Goal: Task Accomplishment & Management: Manage account settings

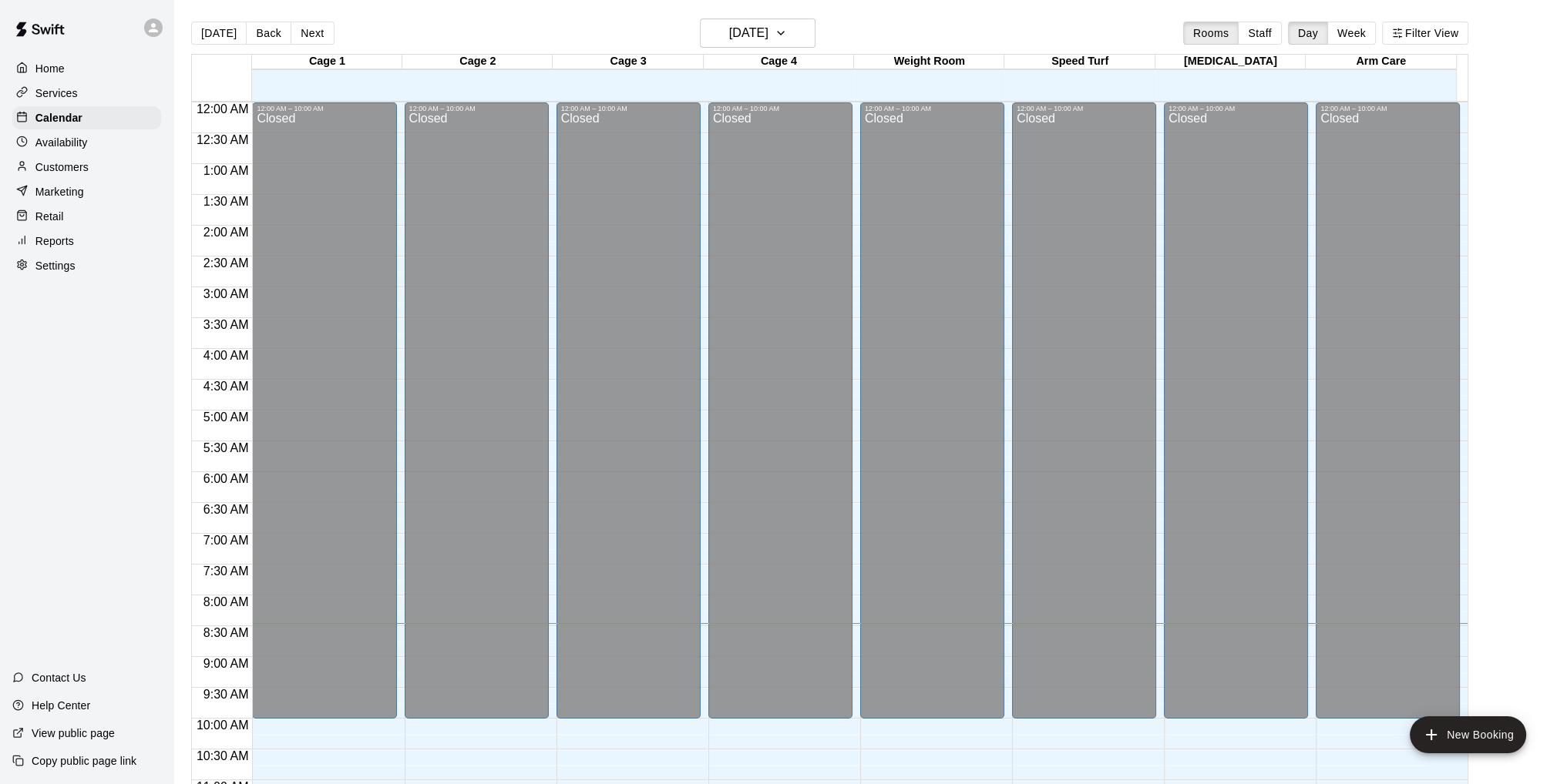
scroll to position [200, 0]
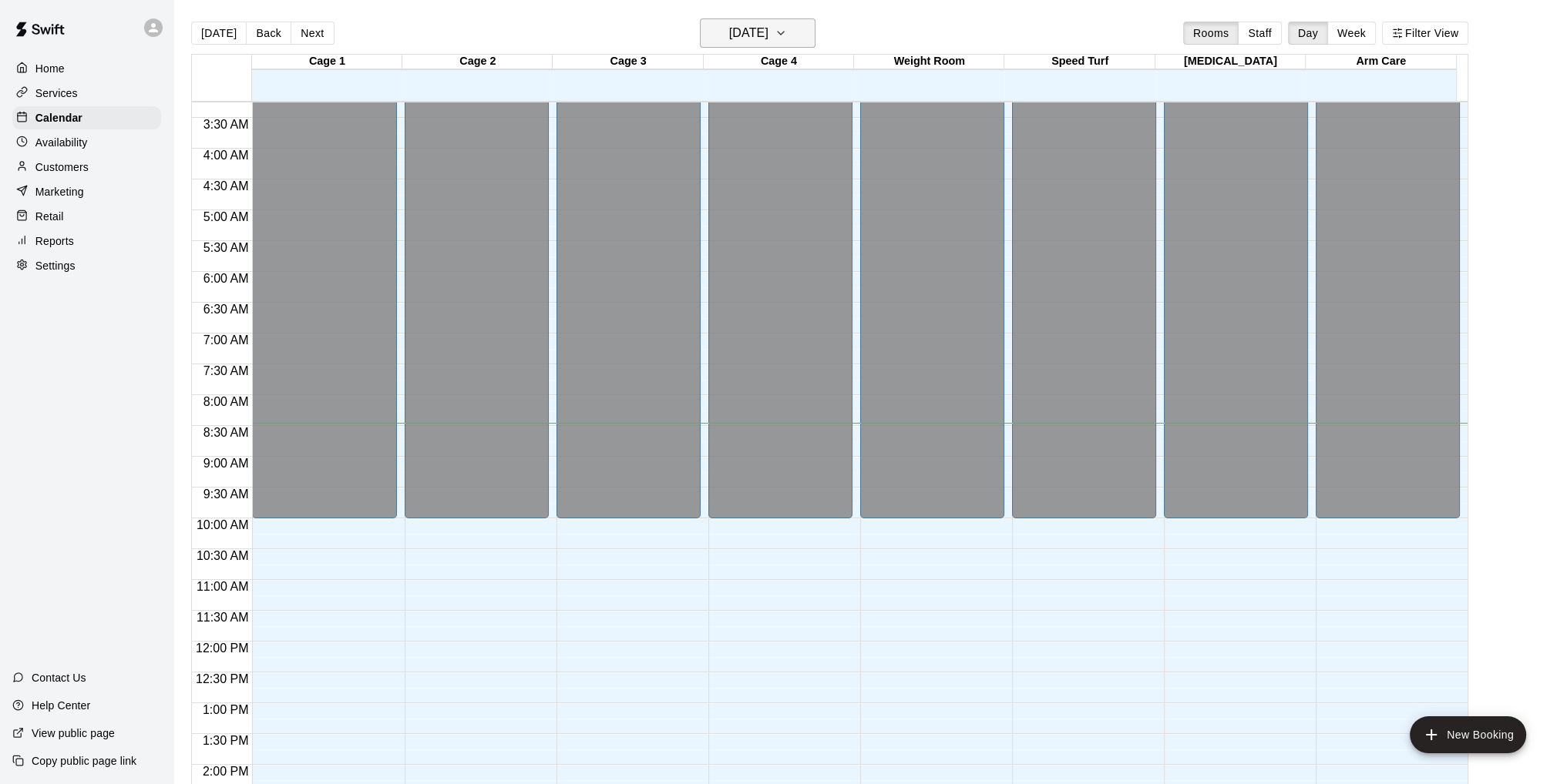
click at [787, 31] on icon "button" at bounding box center [780, 33] width 13 height 19
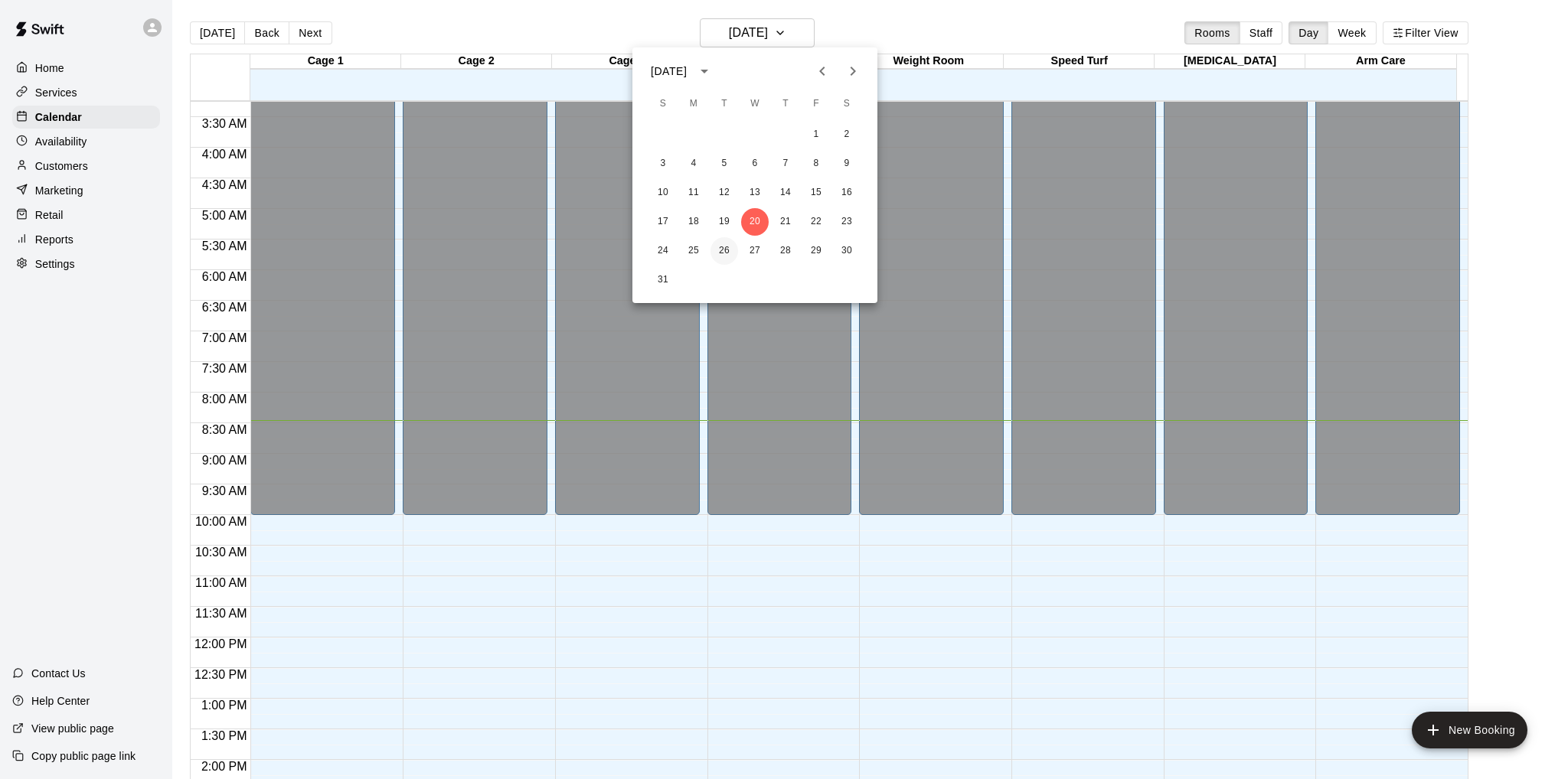
click at [724, 252] on button "26" at bounding box center [724, 251] width 28 height 28
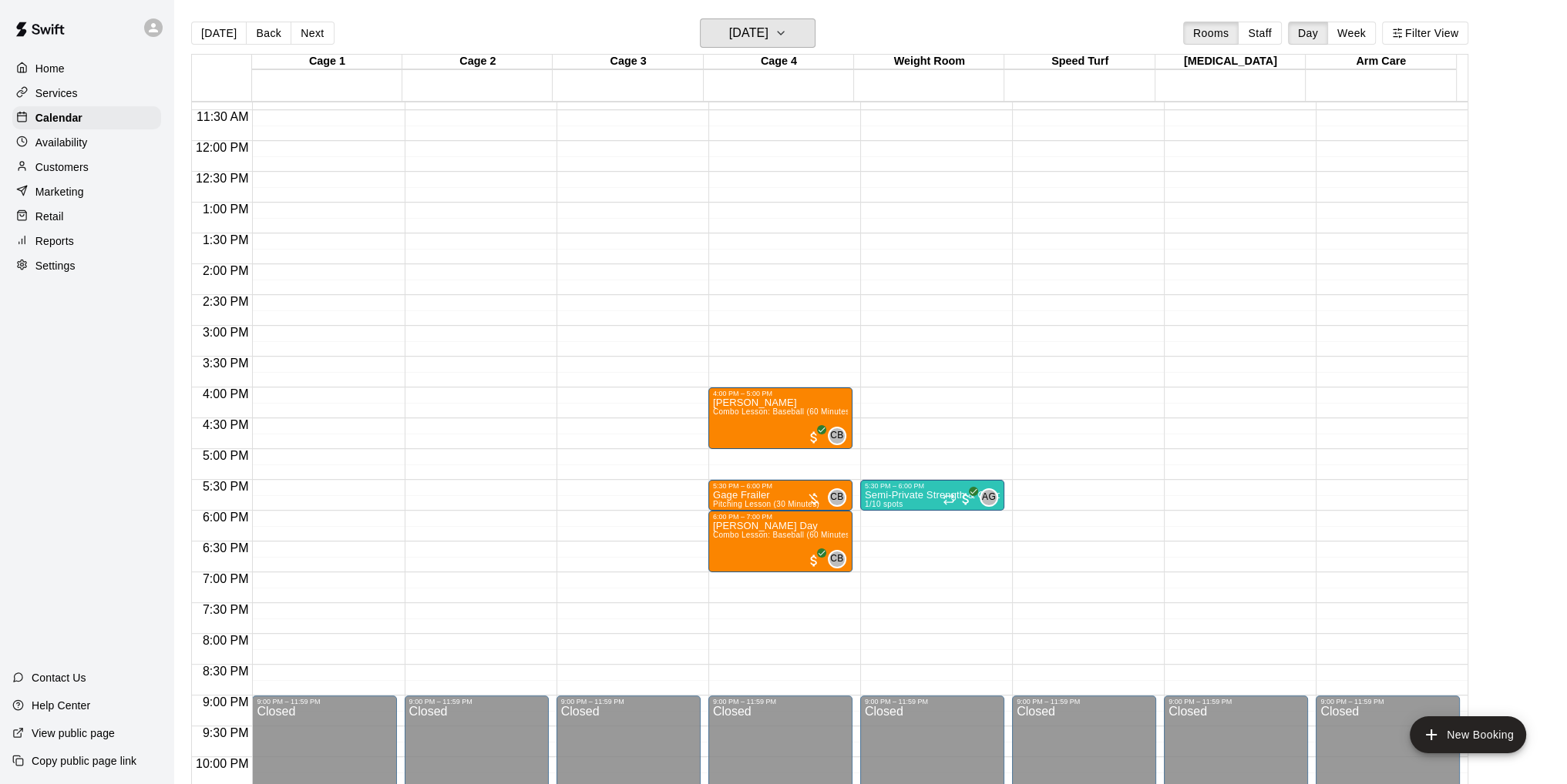
scroll to position [739, 0]
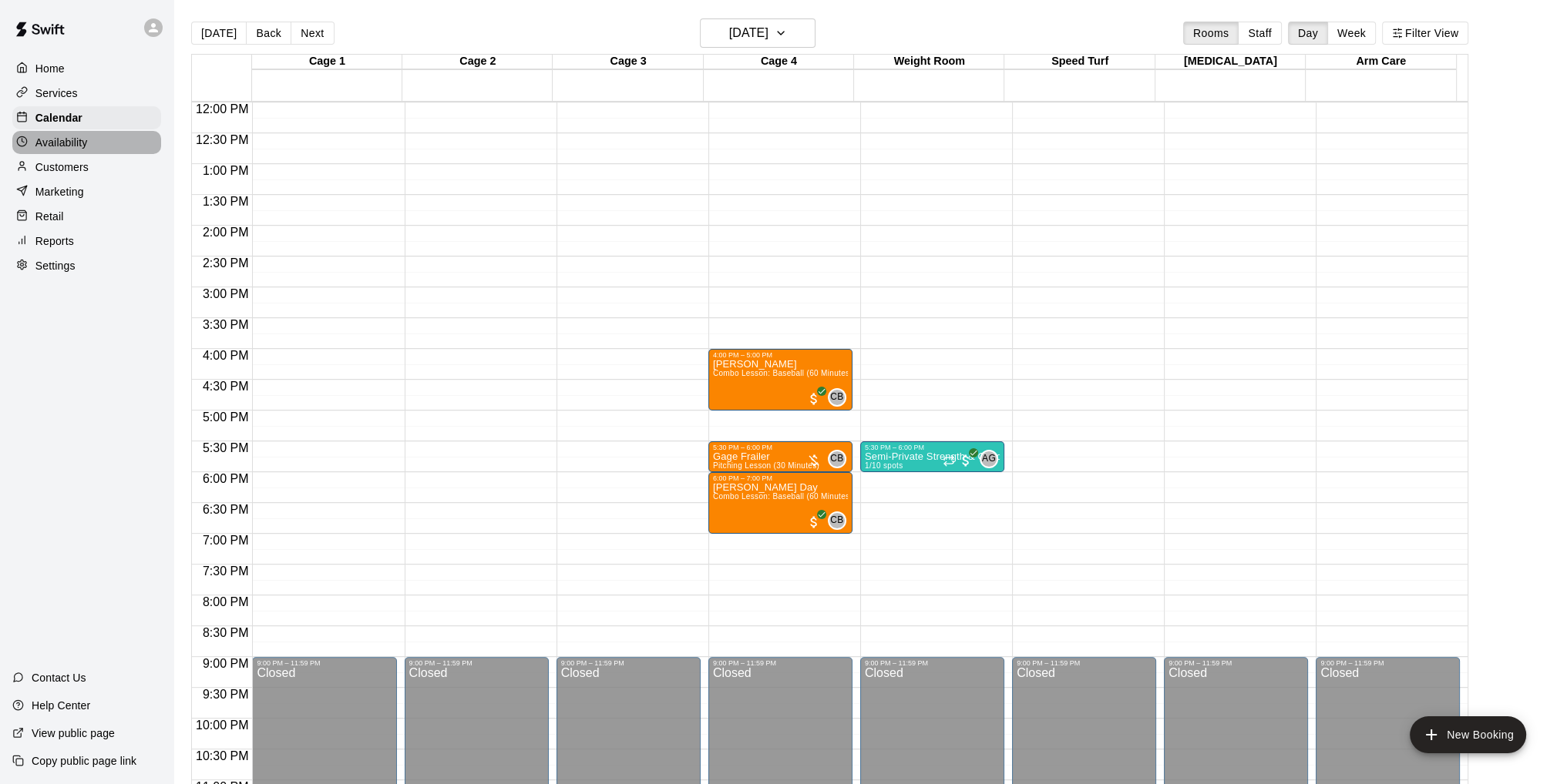
click at [73, 144] on p "Availability" at bounding box center [62, 143] width 52 height 15
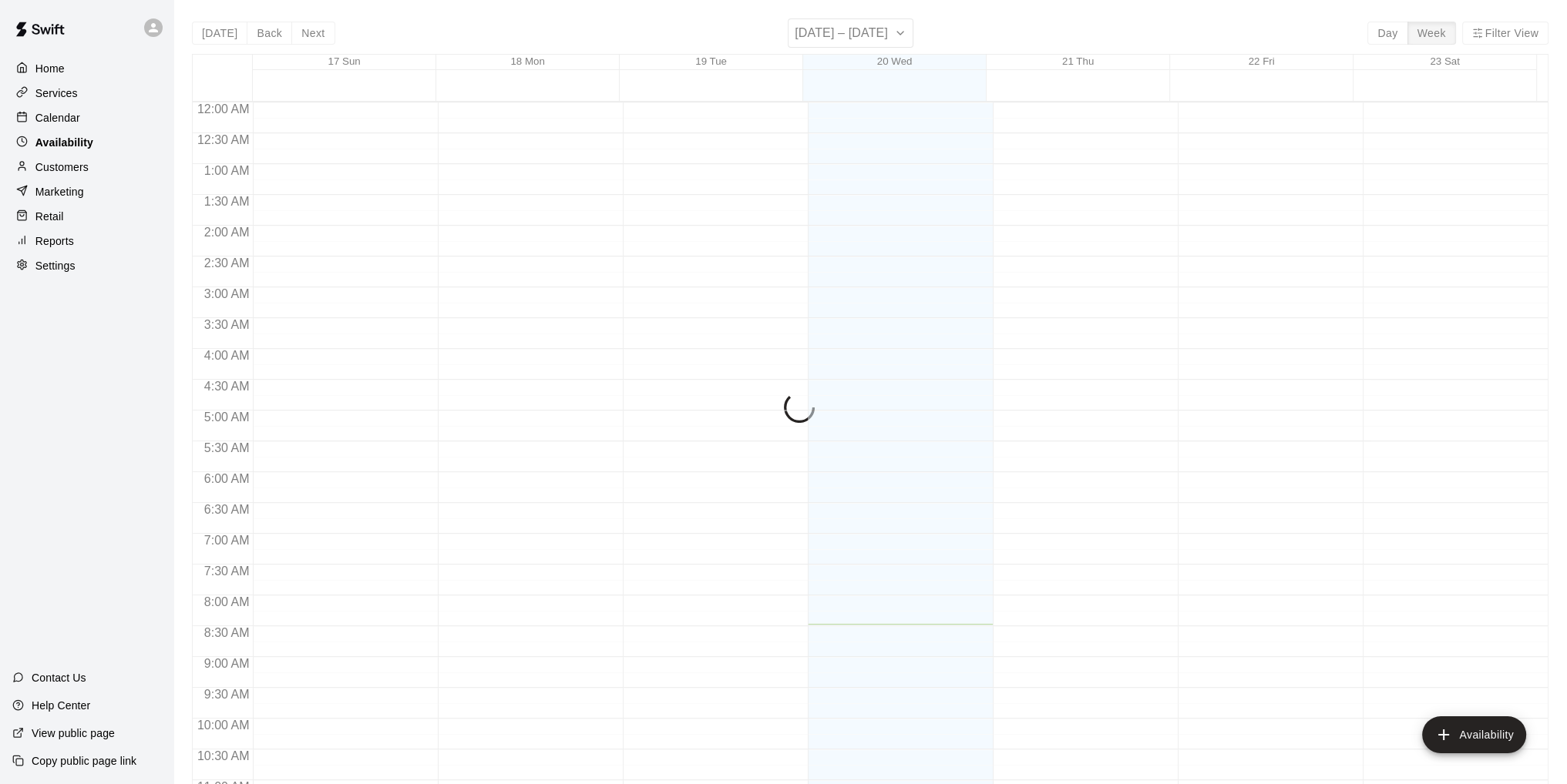
scroll to position [521, 0]
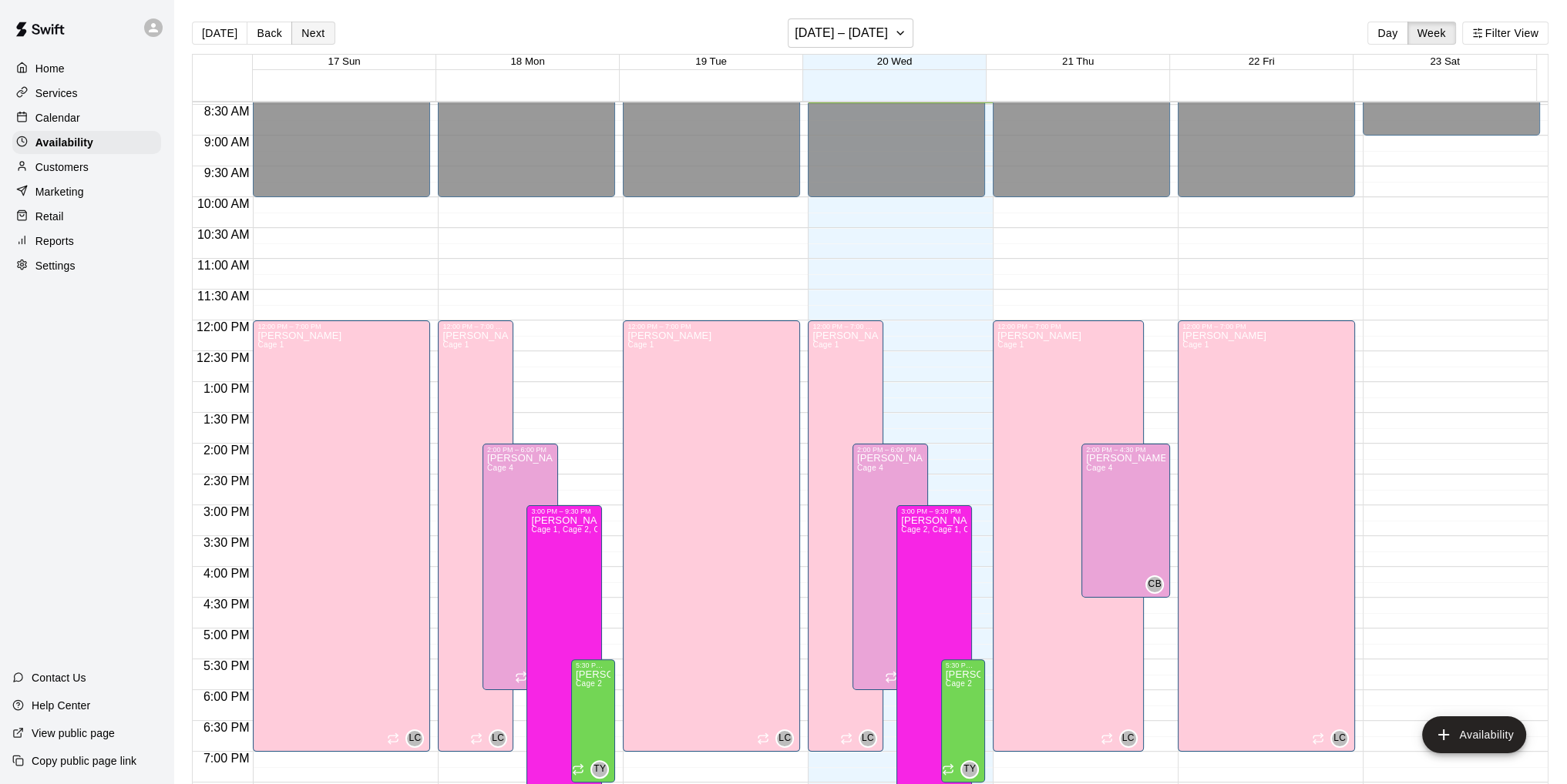
click at [312, 31] on button "Next" at bounding box center [313, 33] width 43 height 23
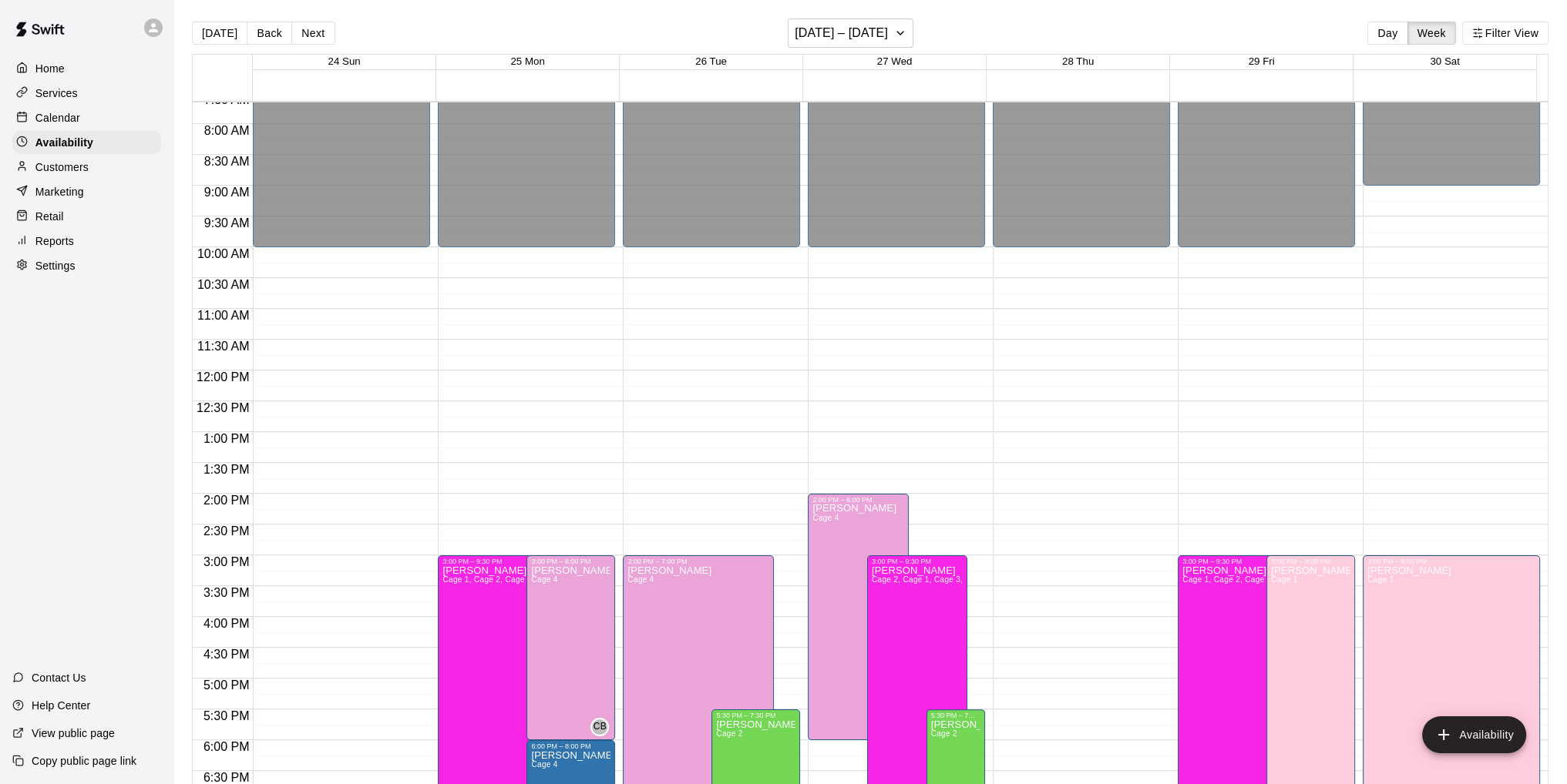
scroll to position [444, 0]
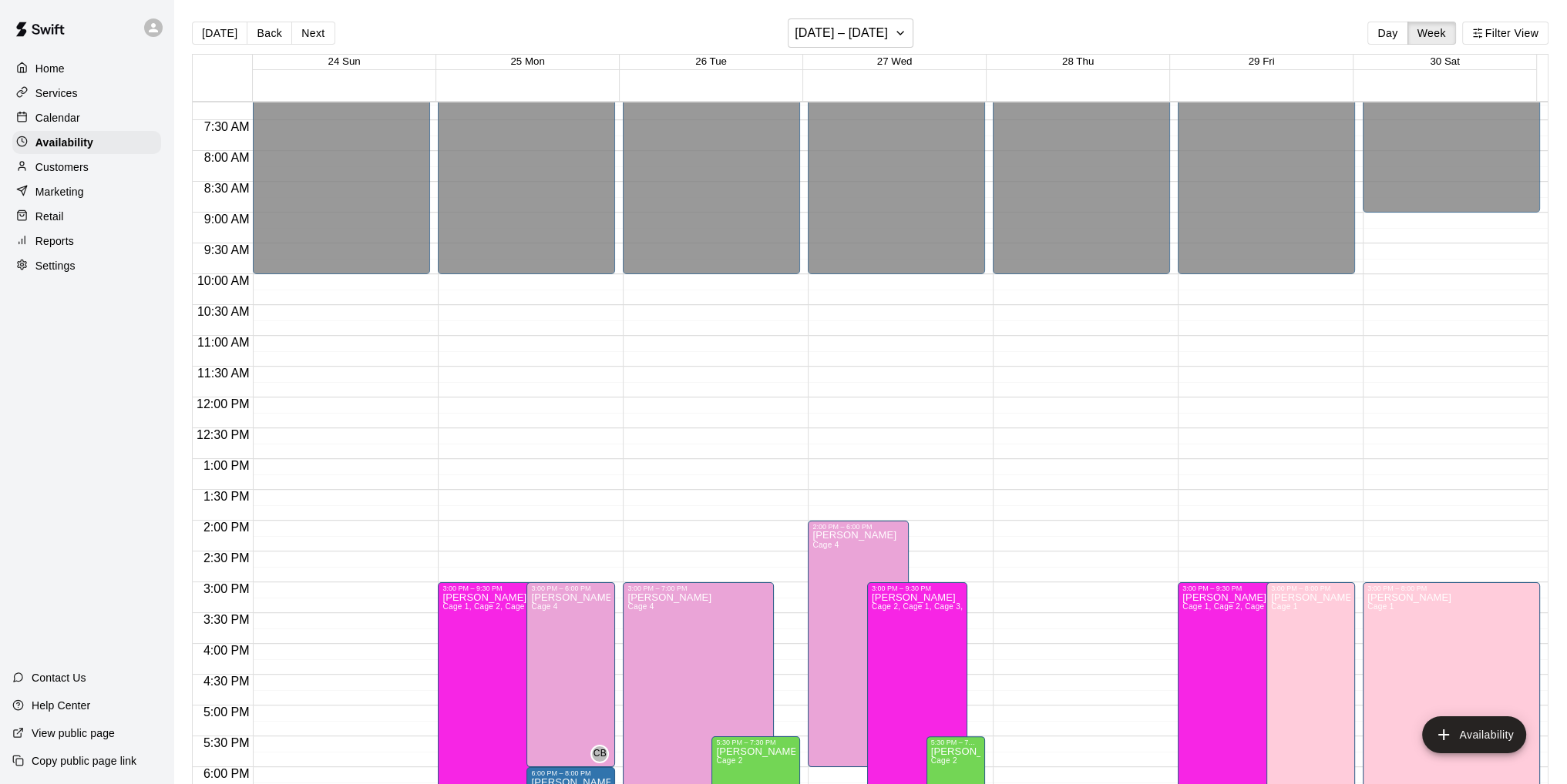
click at [59, 122] on p "Calendar" at bounding box center [57, 117] width 45 height 15
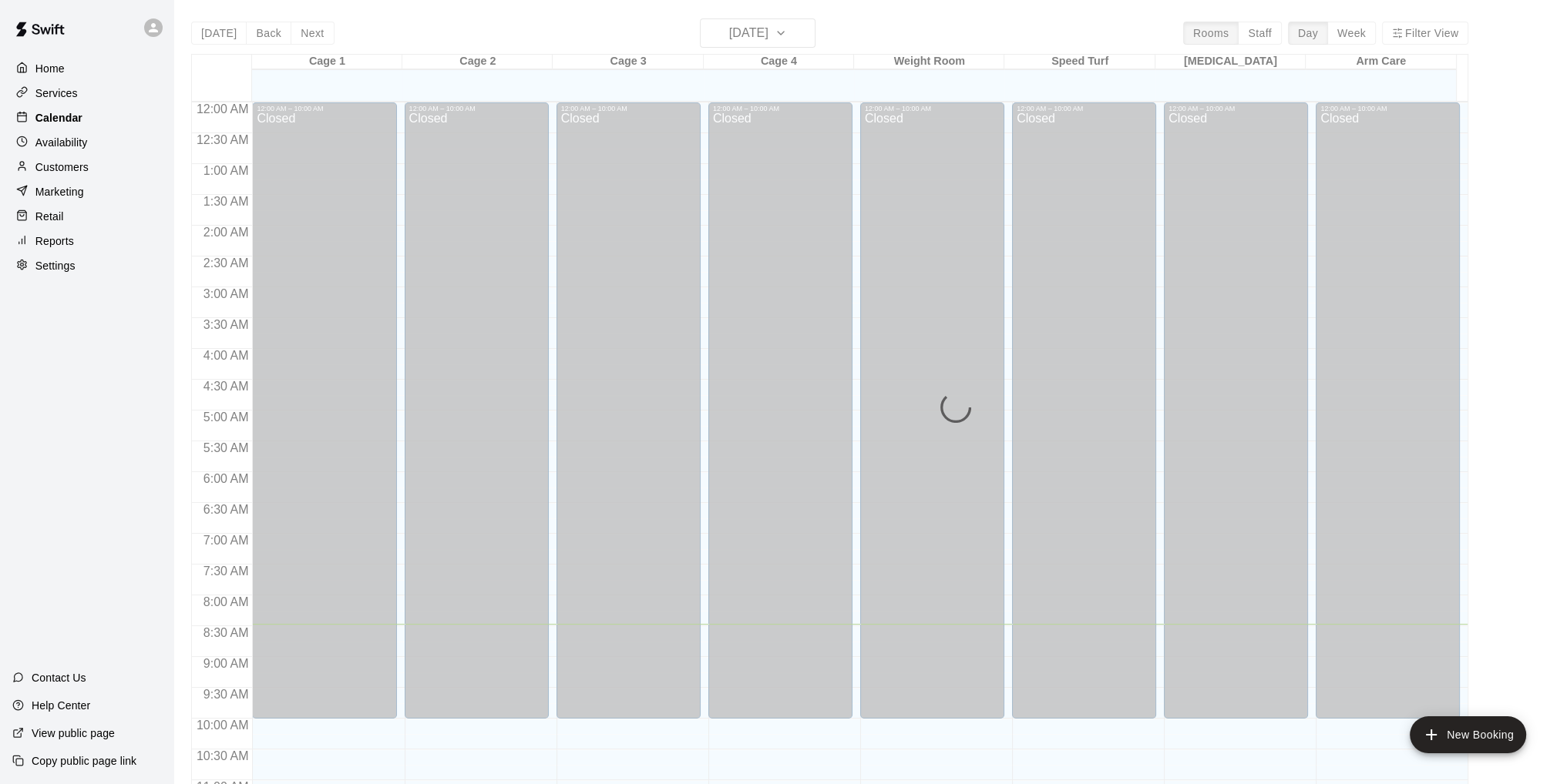
scroll to position [522, 0]
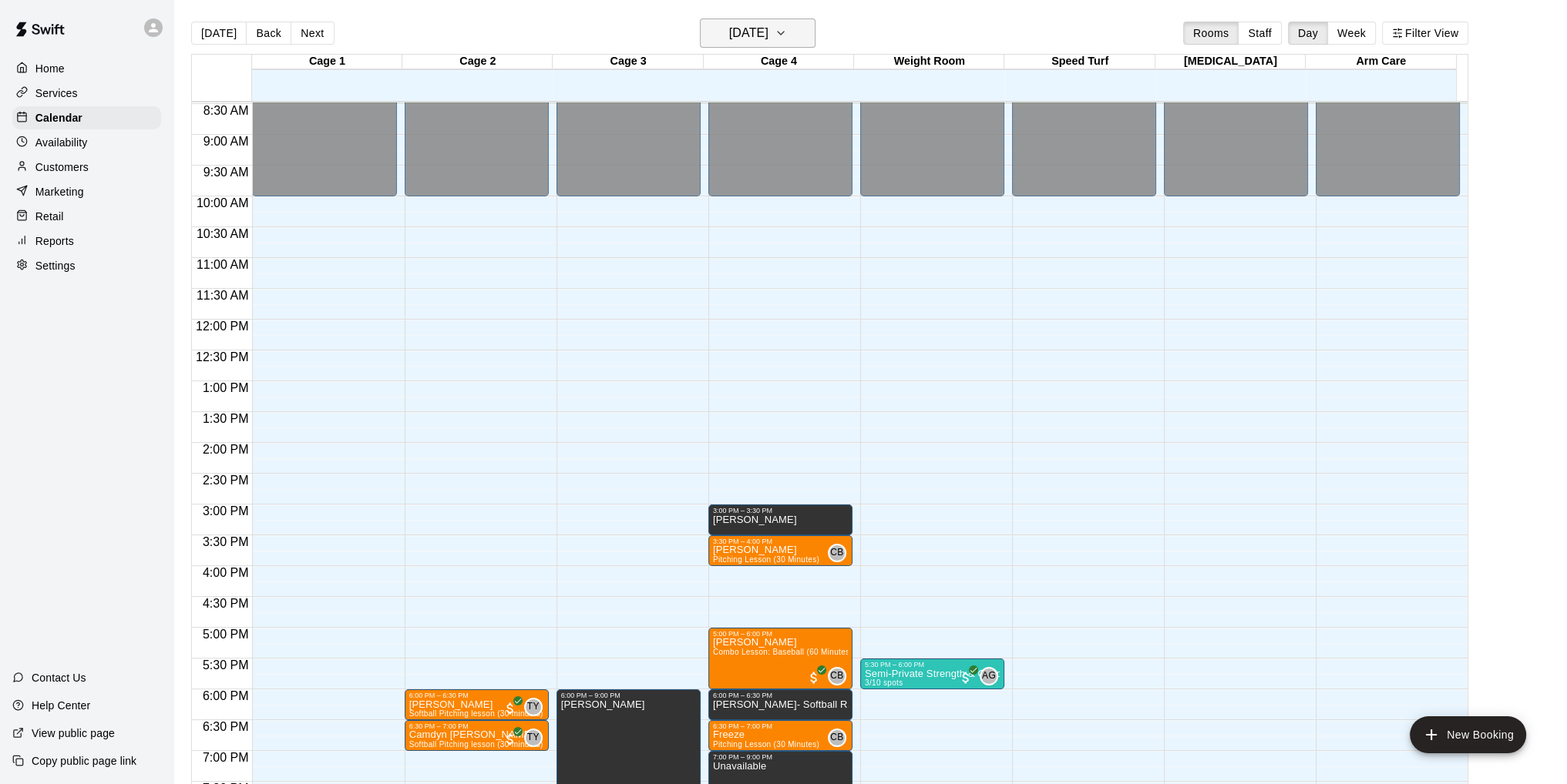
click at [787, 41] on icon "button" at bounding box center [780, 33] width 13 height 19
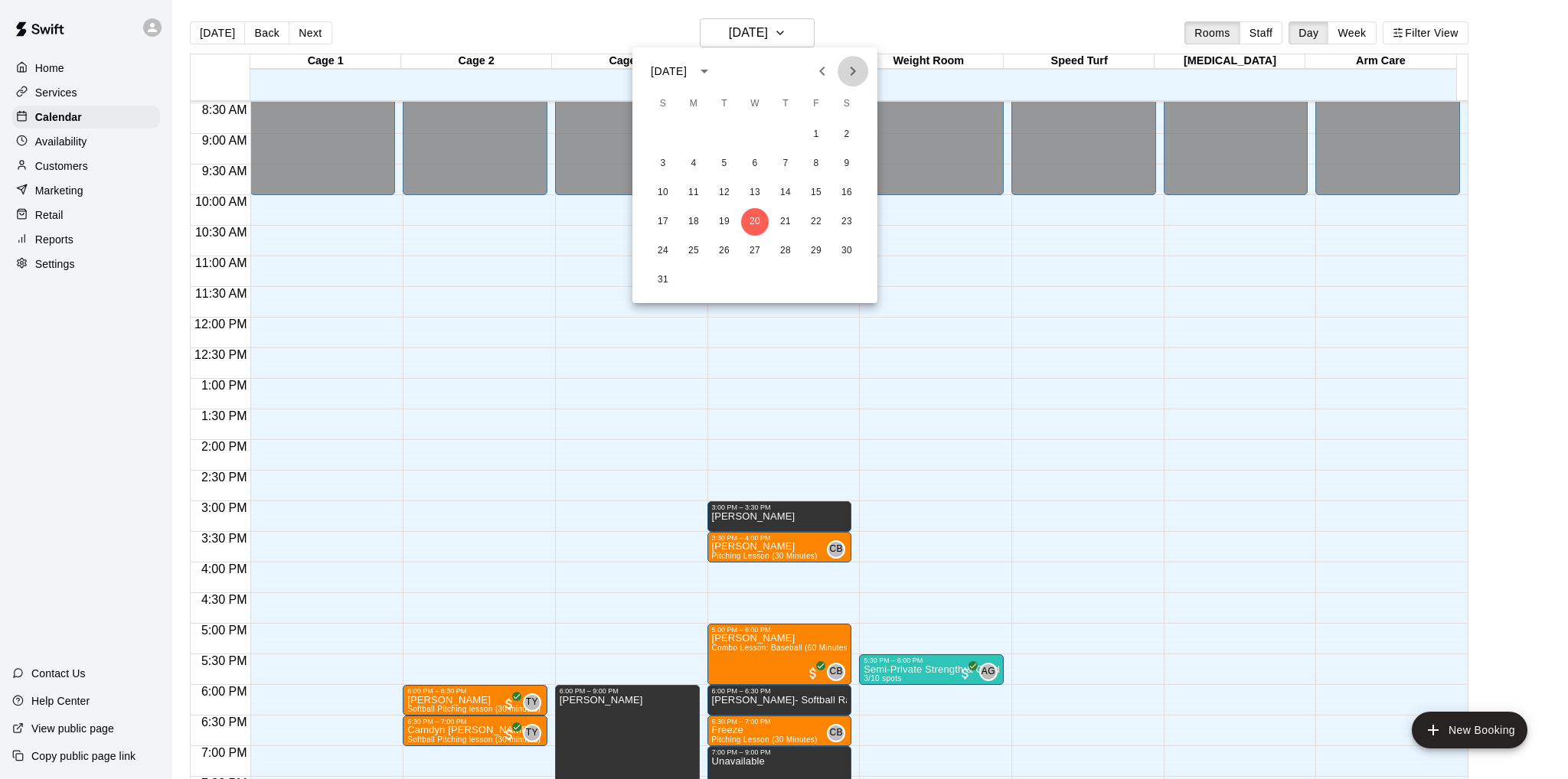
click at [847, 69] on icon "Next month" at bounding box center [853, 71] width 18 height 18
click at [725, 131] on button "2" at bounding box center [724, 134] width 28 height 28
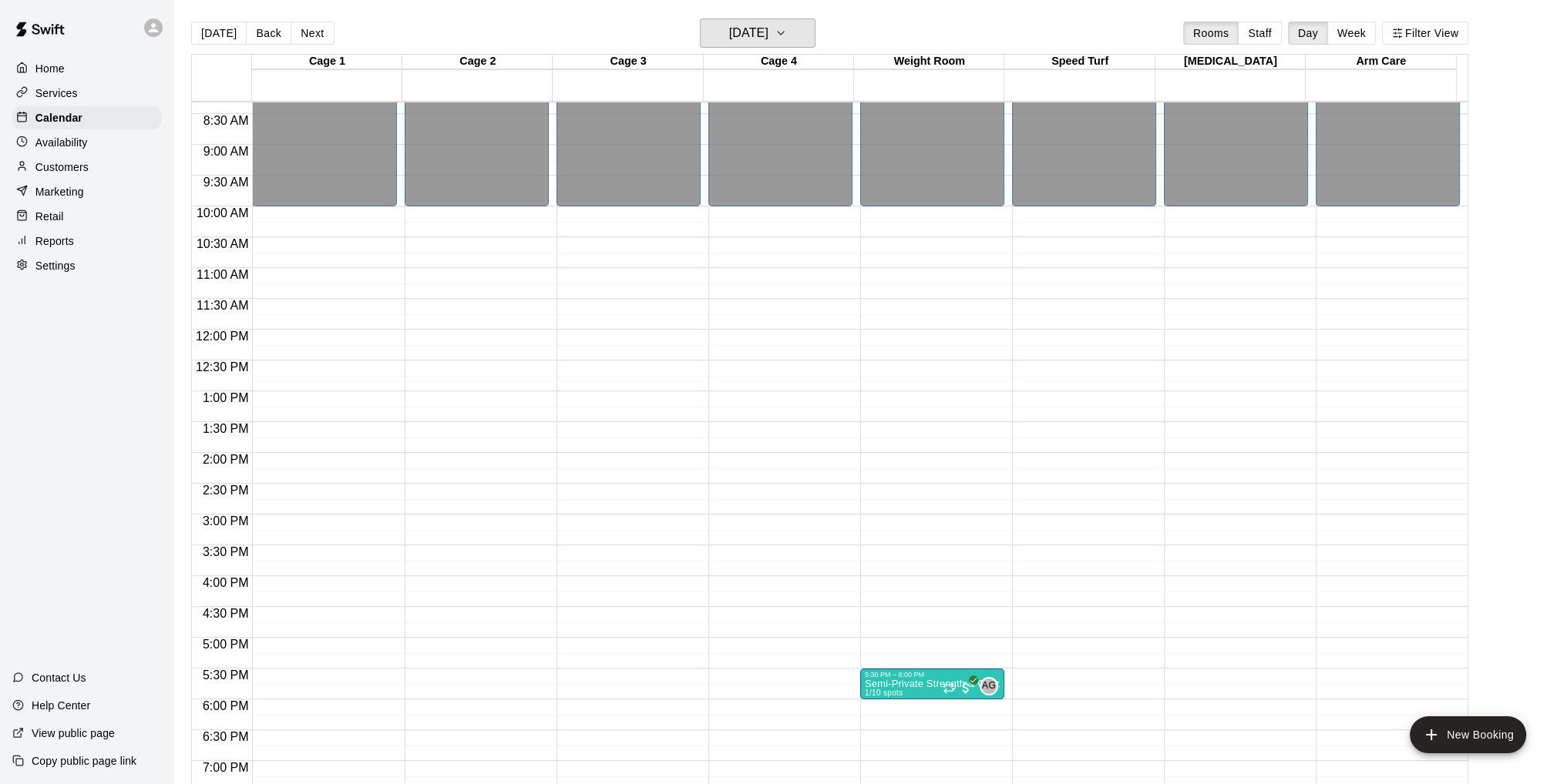
scroll to position [471, 0]
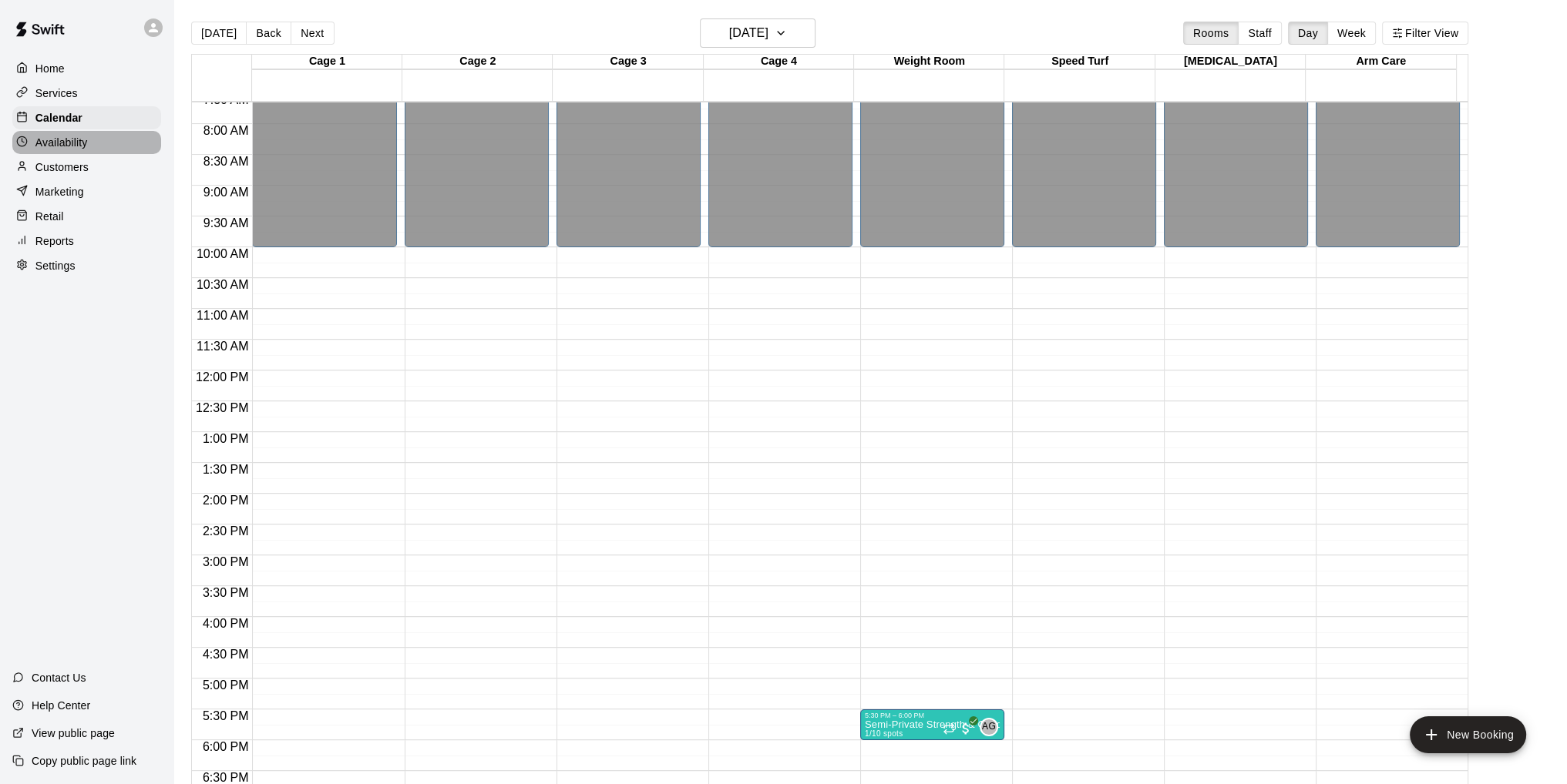
click at [66, 146] on p "Availability" at bounding box center [62, 143] width 52 height 15
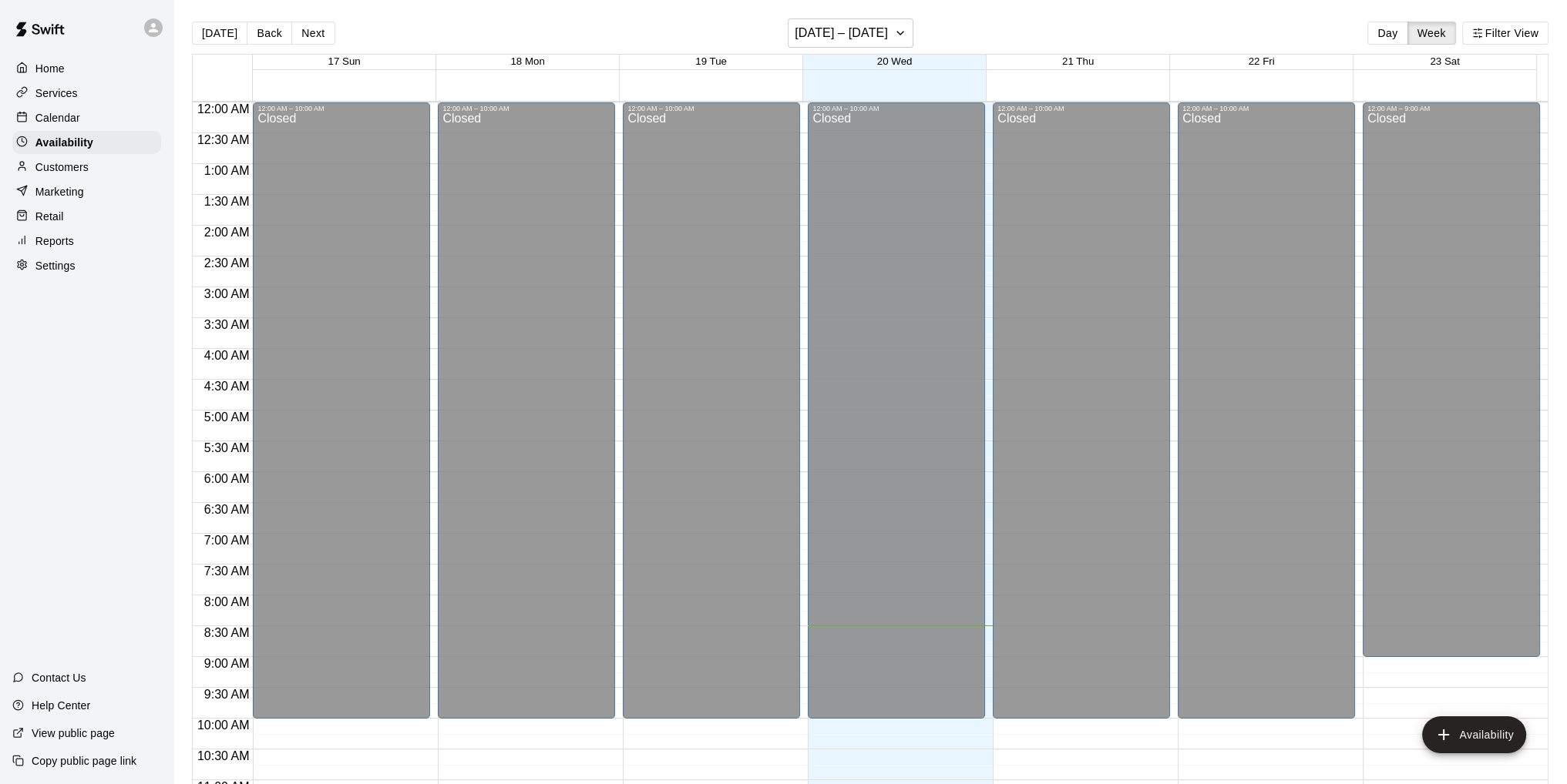
scroll to position [522, 0]
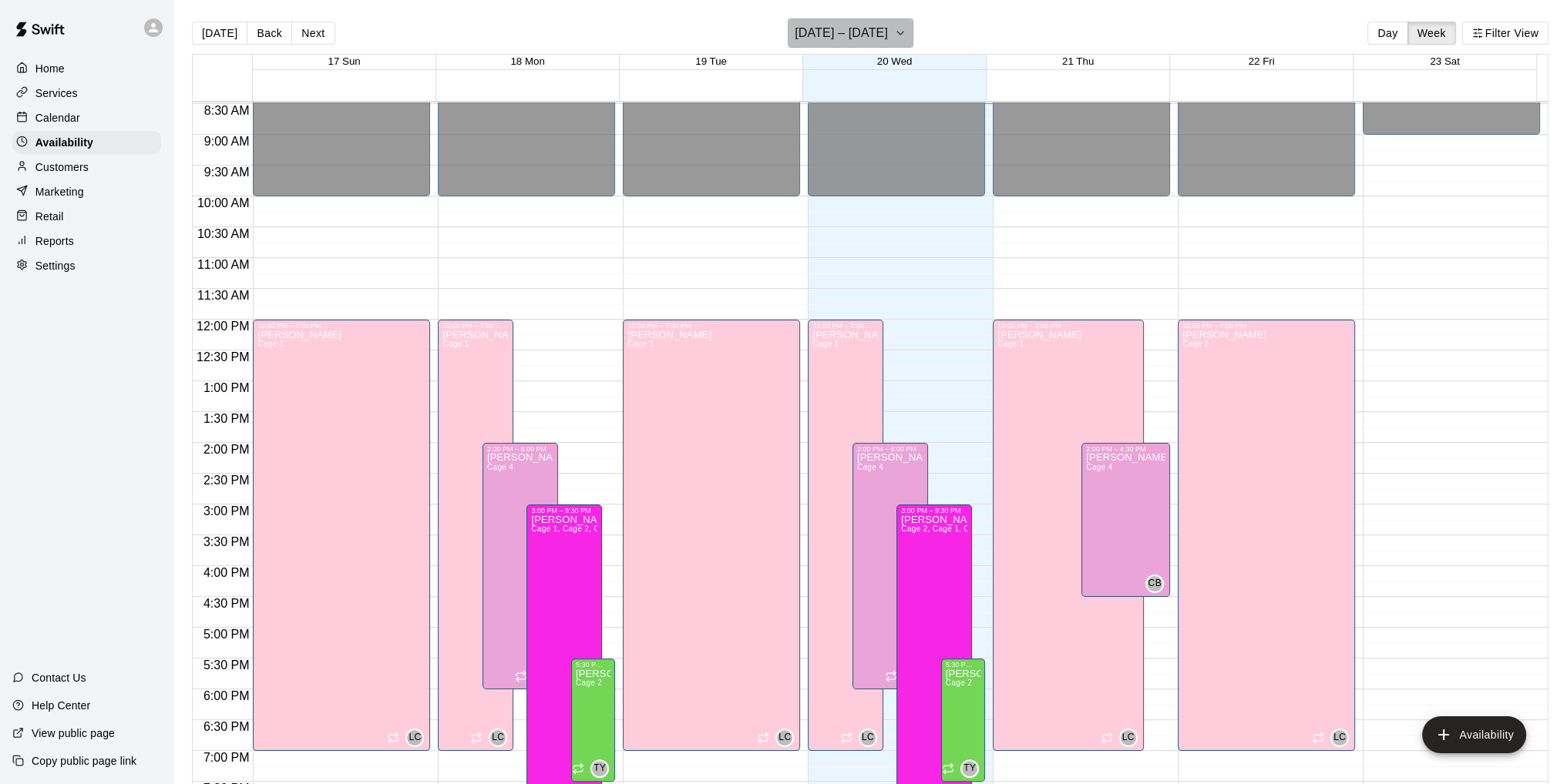
click at [895, 38] on icon "button" at bounding box center [900, 33] width 13 height 19
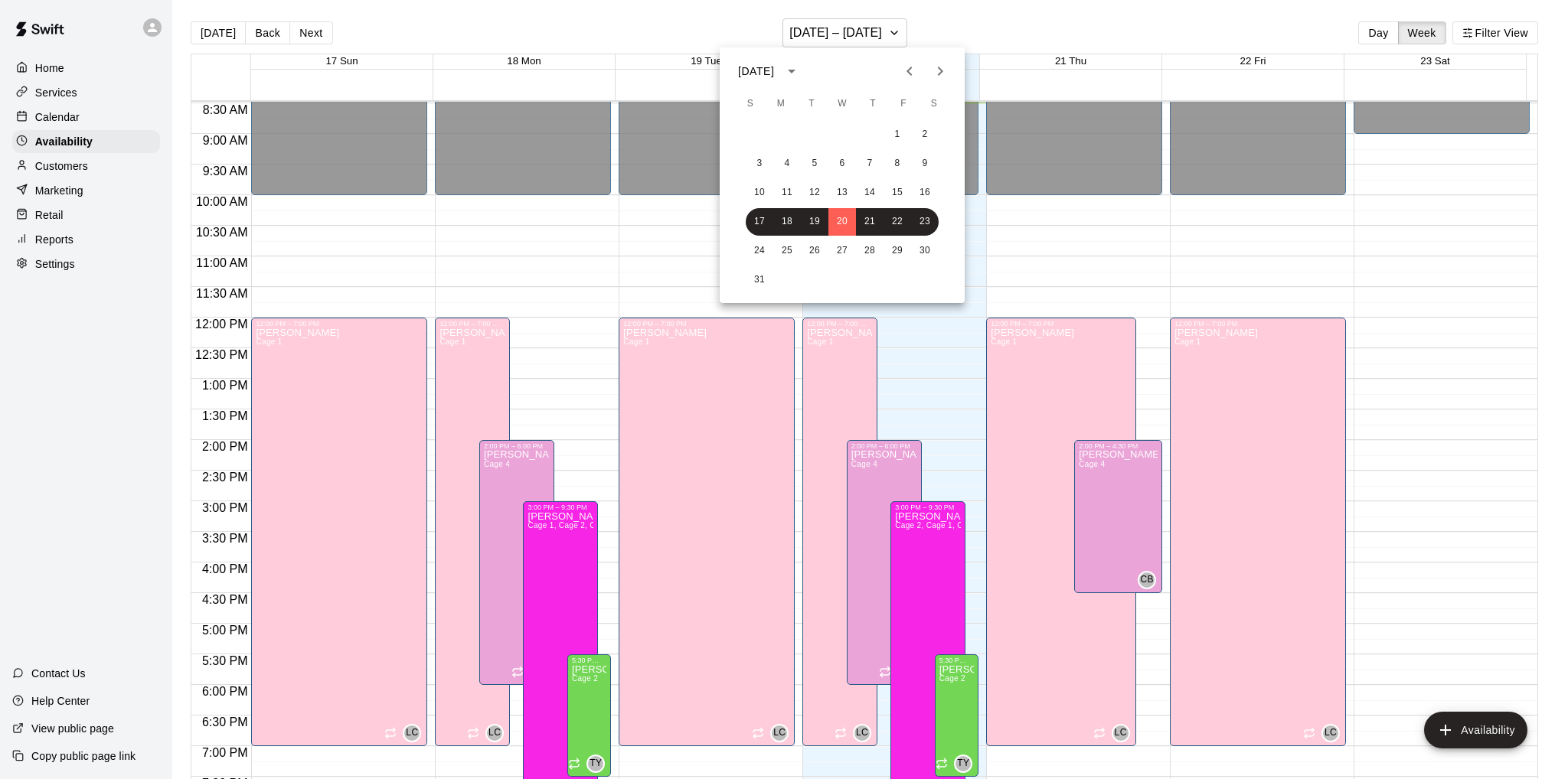
click at [938, 71] on icon "Next month" at bounding box center [940, 71] width 18 height 18
click at [813, 126] on button "2" at bounding box center [814, 134] width 28 height 28
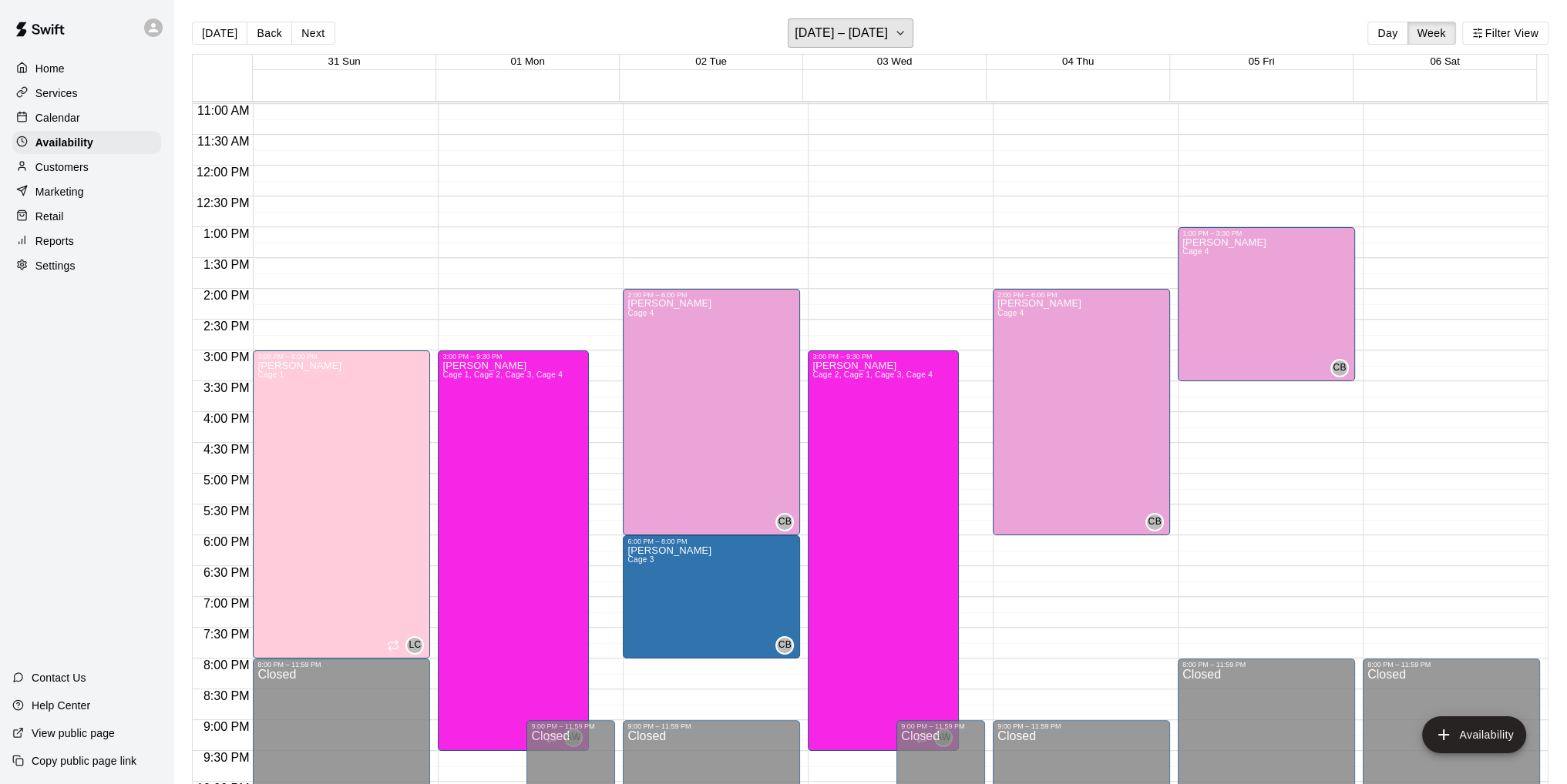
scroll to position [599, 0]
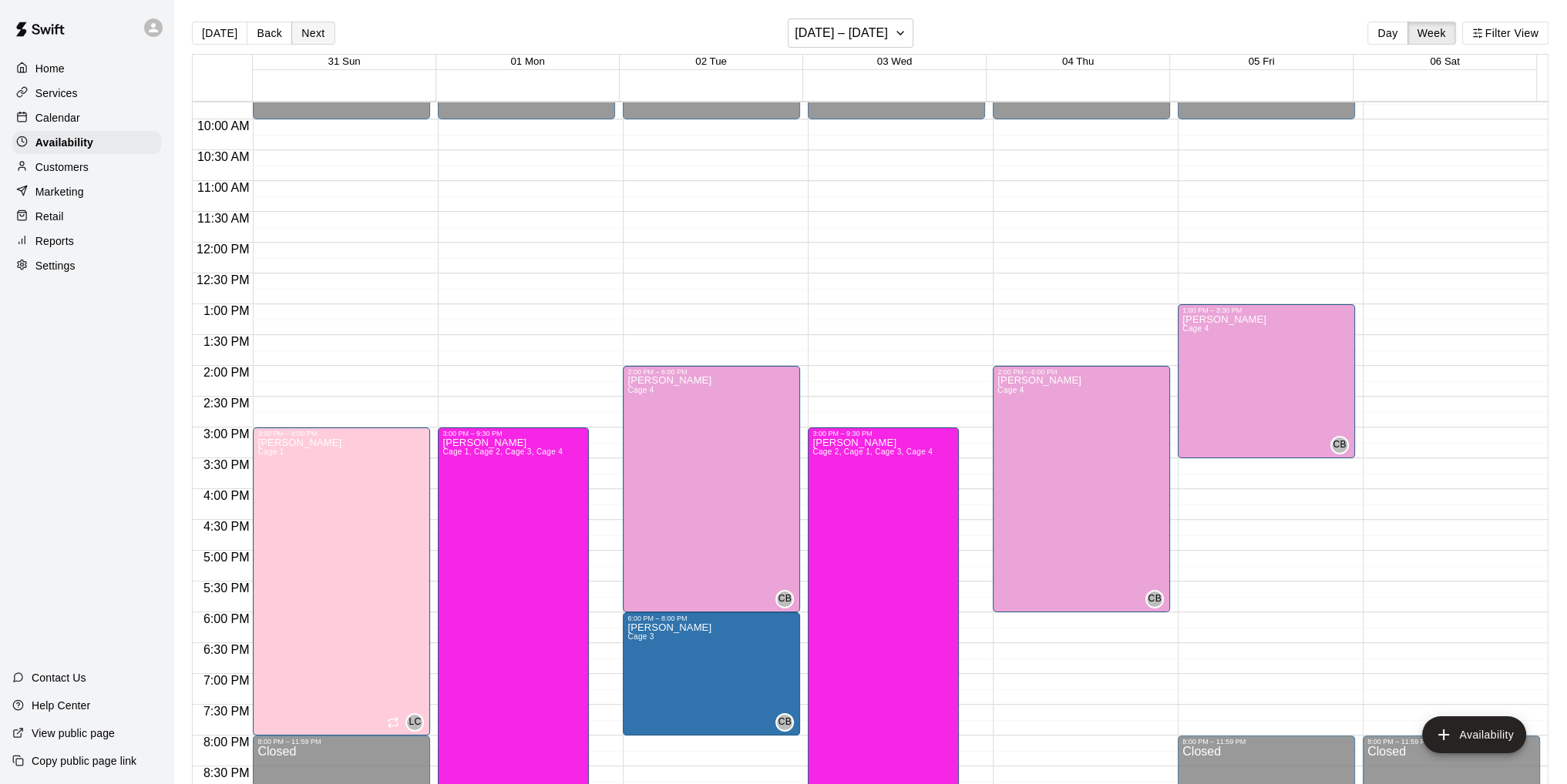
click at [315, 31] on button "Next" at bounding box center [313, 33] width 43 height 23
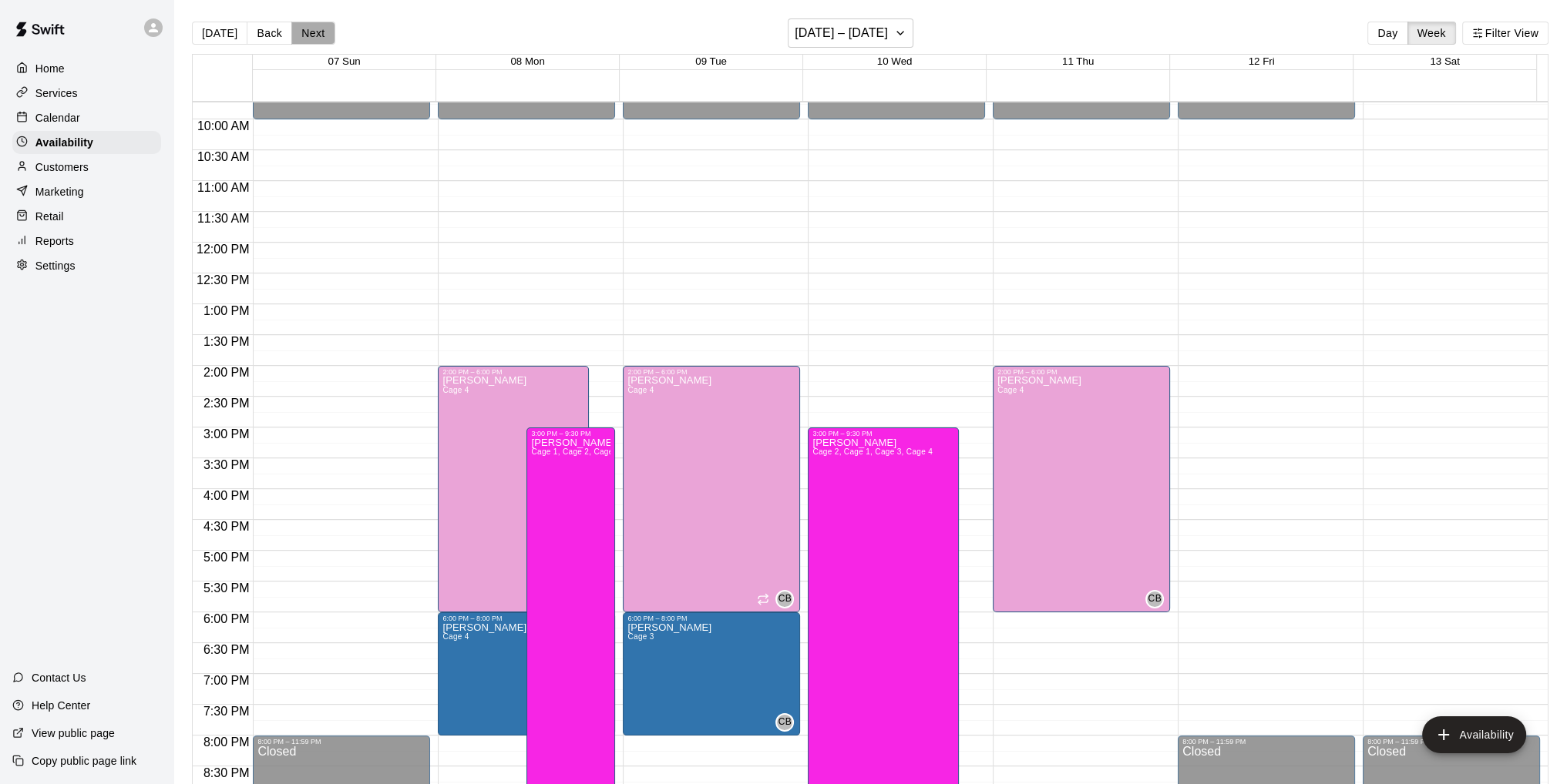
click at [311, 35] on button "Next" at bounding box center [313, 33] width 43 height 23
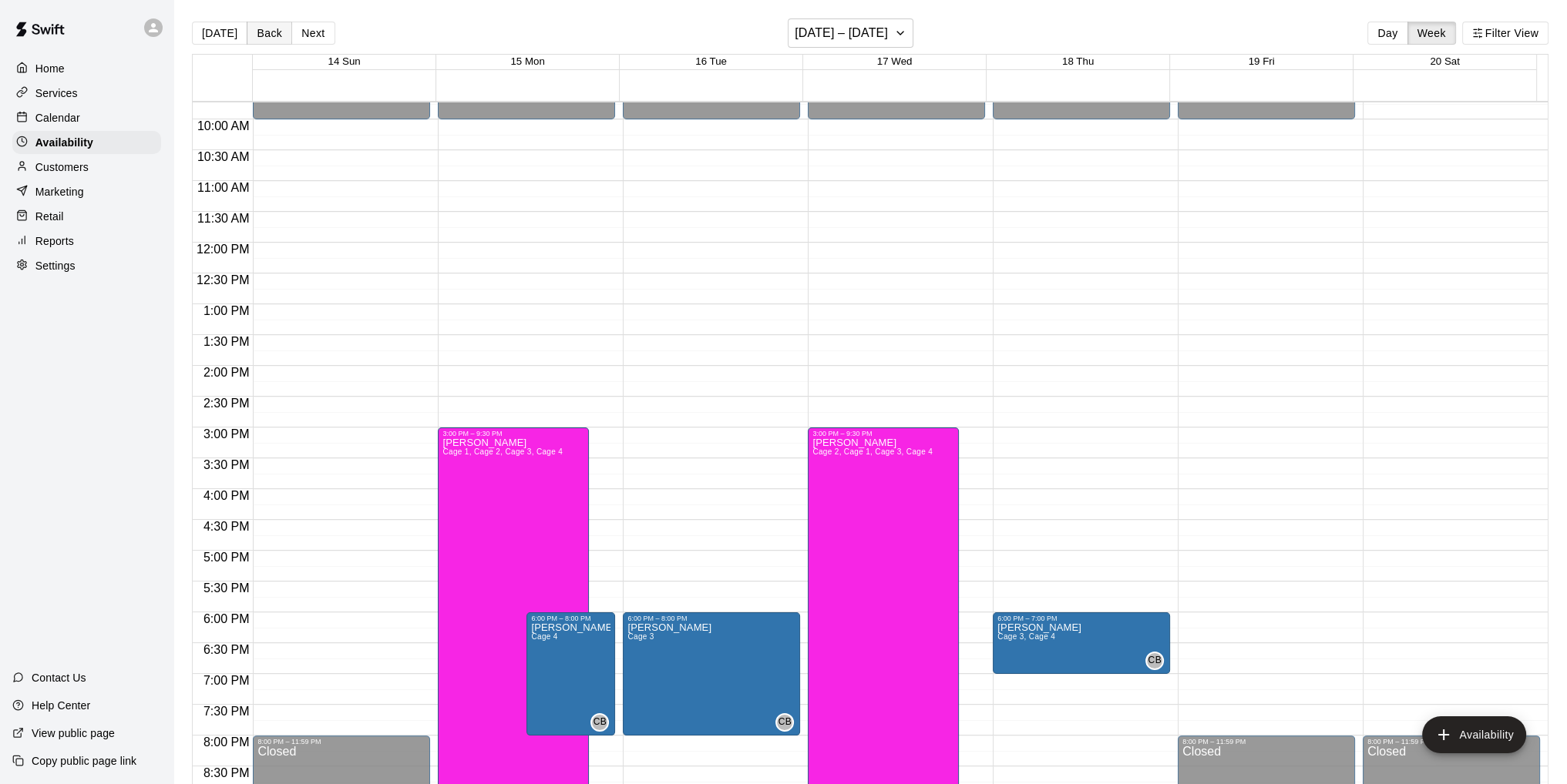
click at [262, 35] on button "Back" at bounding box center [270, 33] width 46 height 23
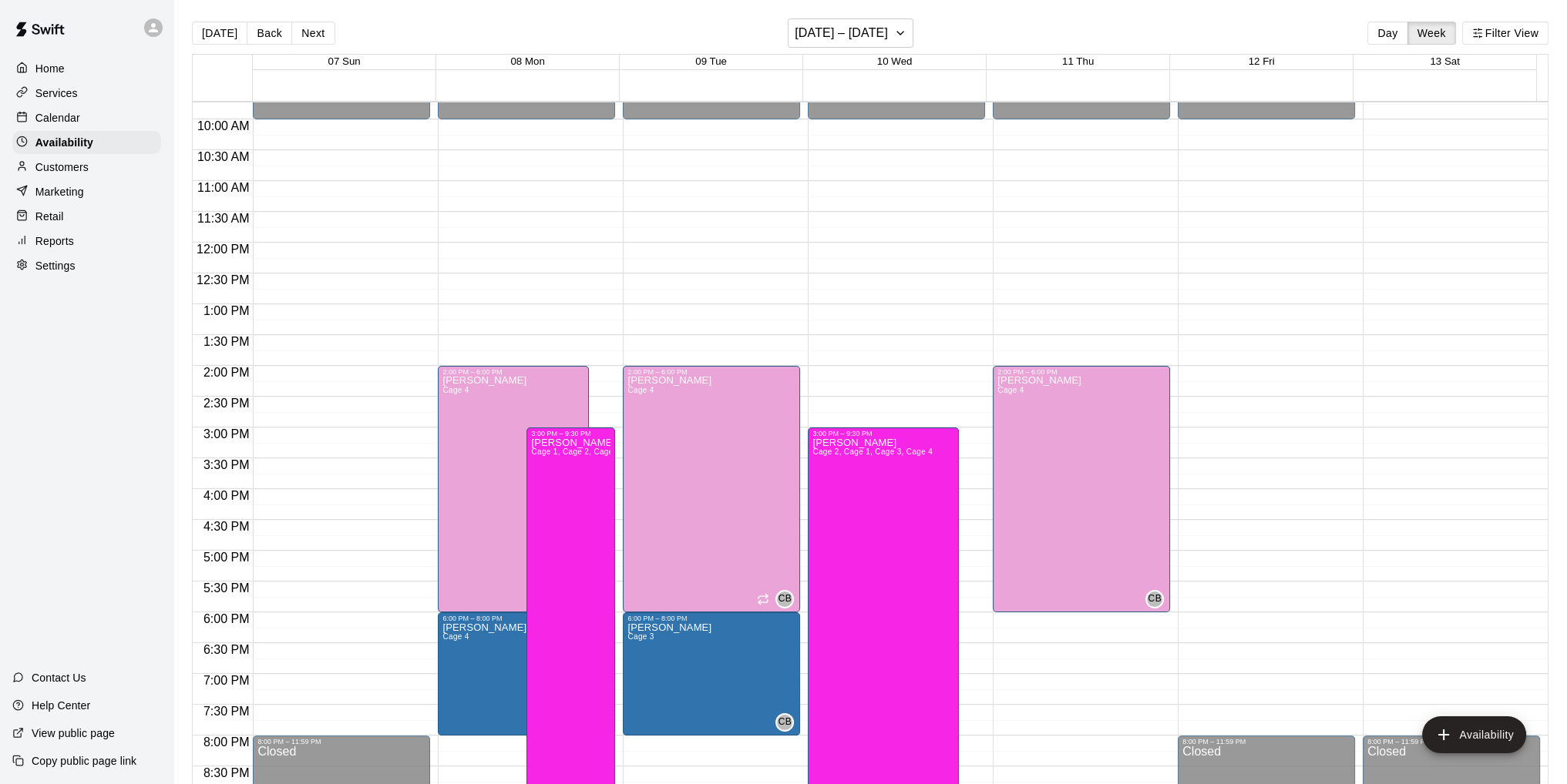
click at [62, 124] on p "Calendar" at bounding box center [57, 117] width 45 height 15
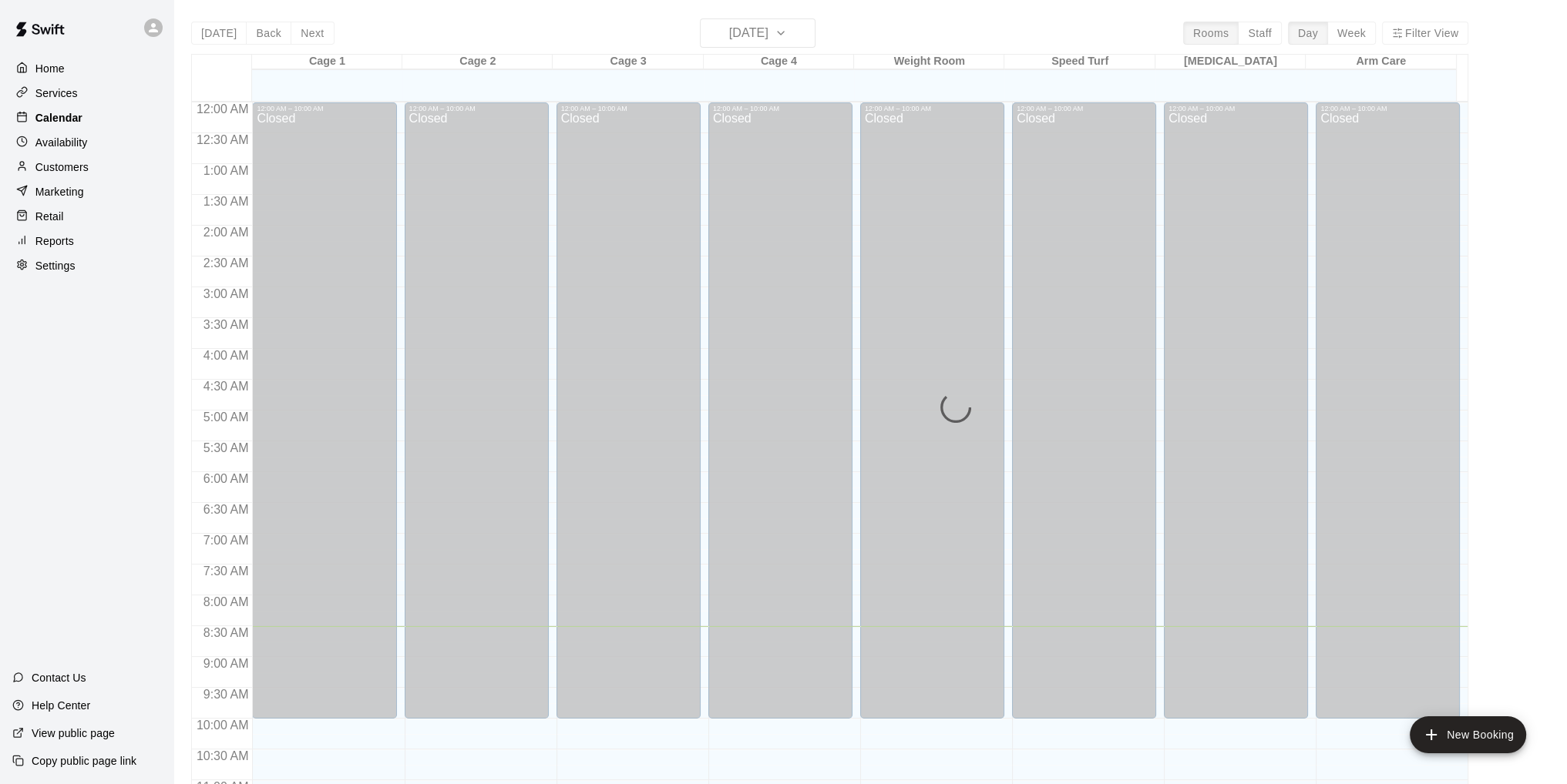
scroll to position [524, 0]
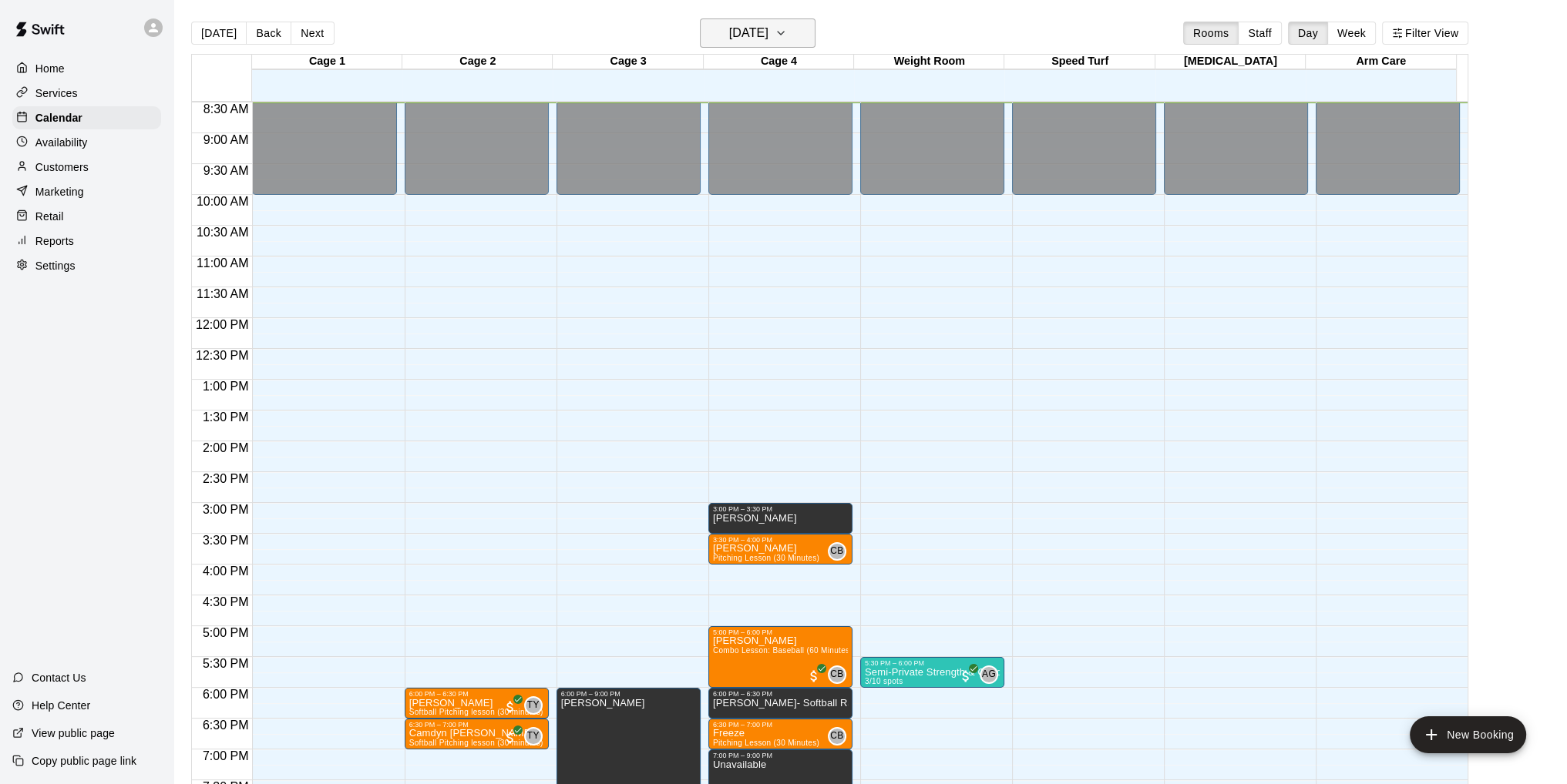
click at [787, 31] on icon "button" at bounding box center [780, 33] width 13 height 19
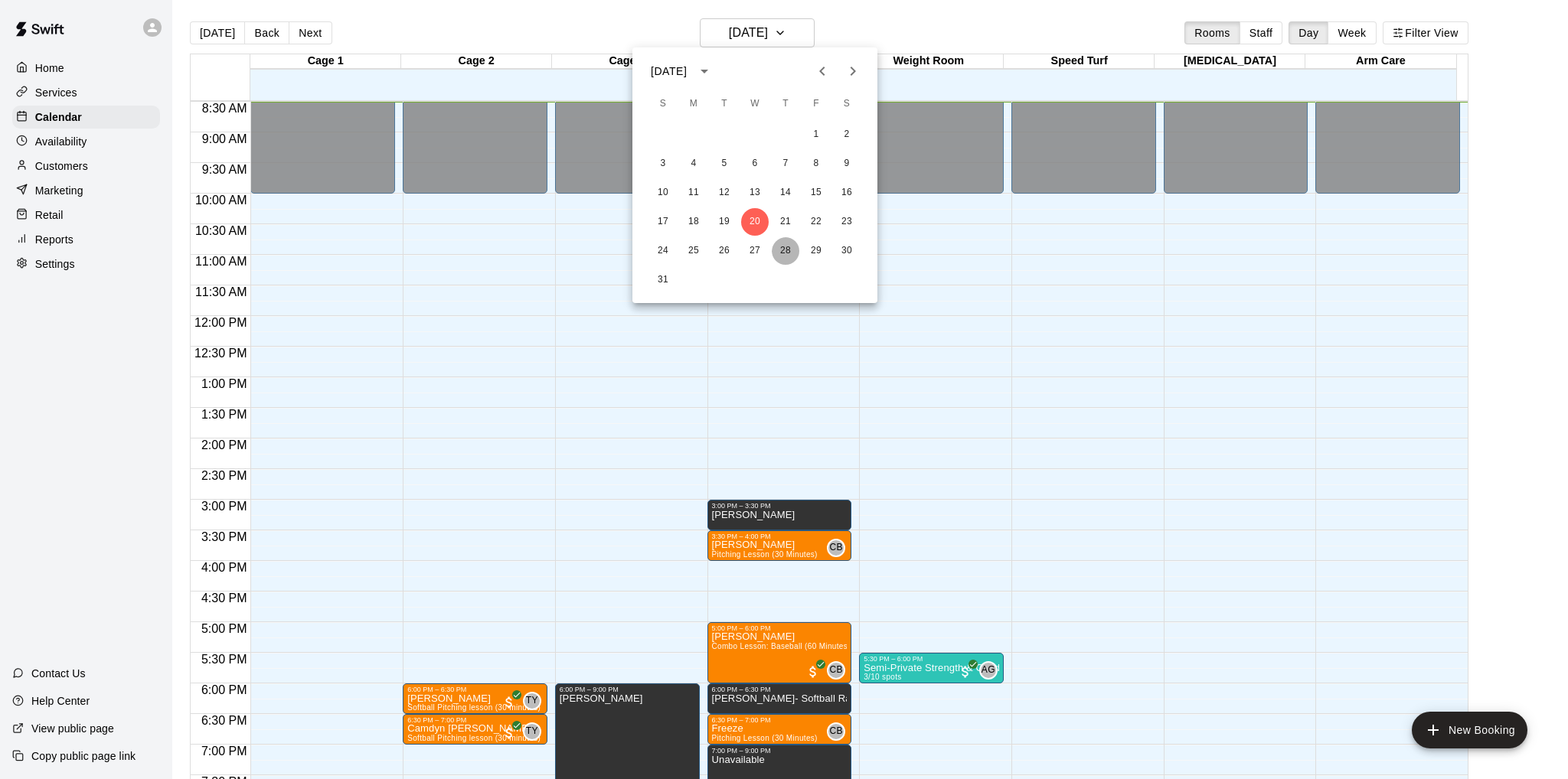
click at [790, 248] on button "28" at bounding box center [785, 251] width 28 height 28
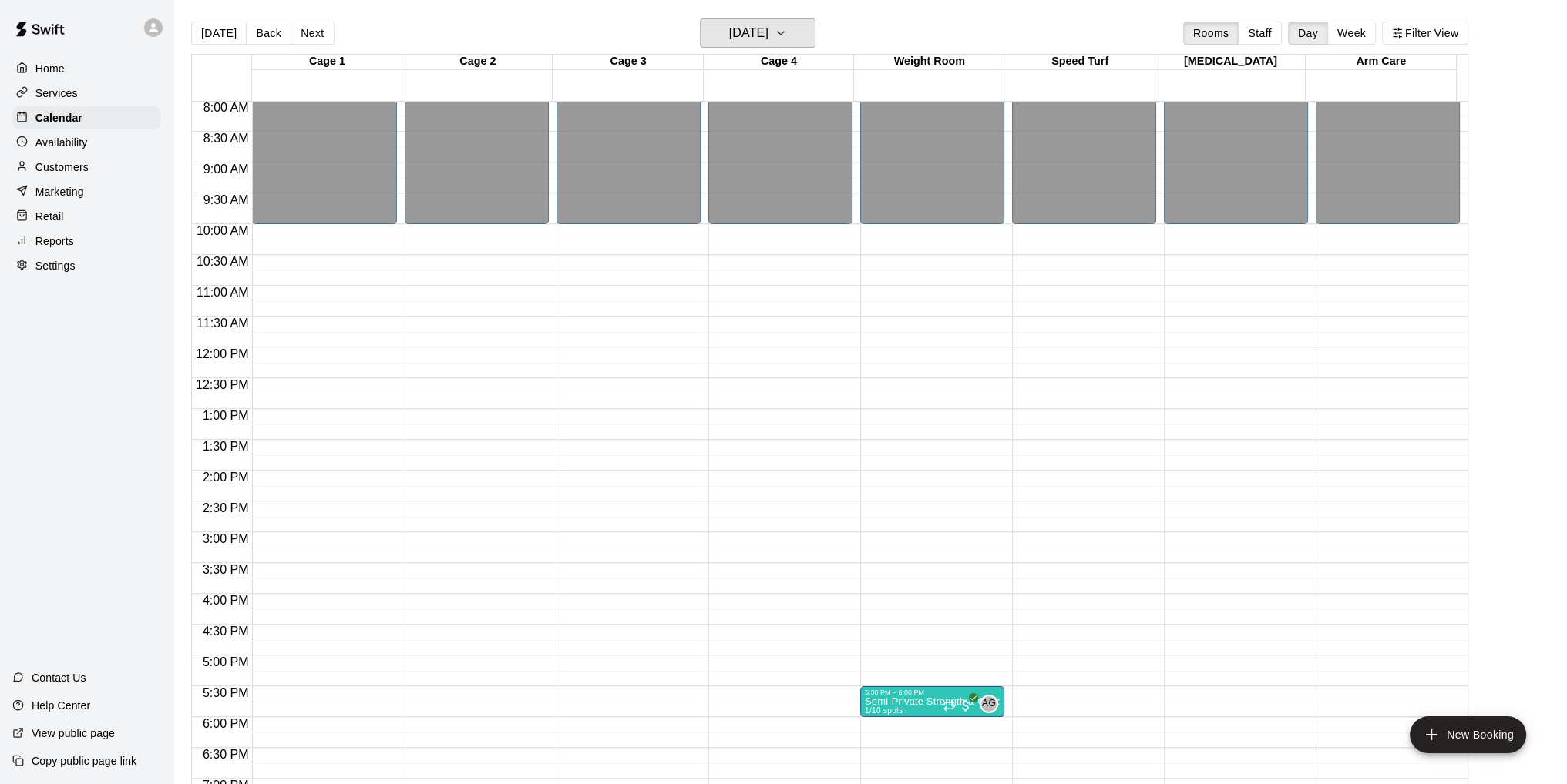
scroll to position [471, 0]
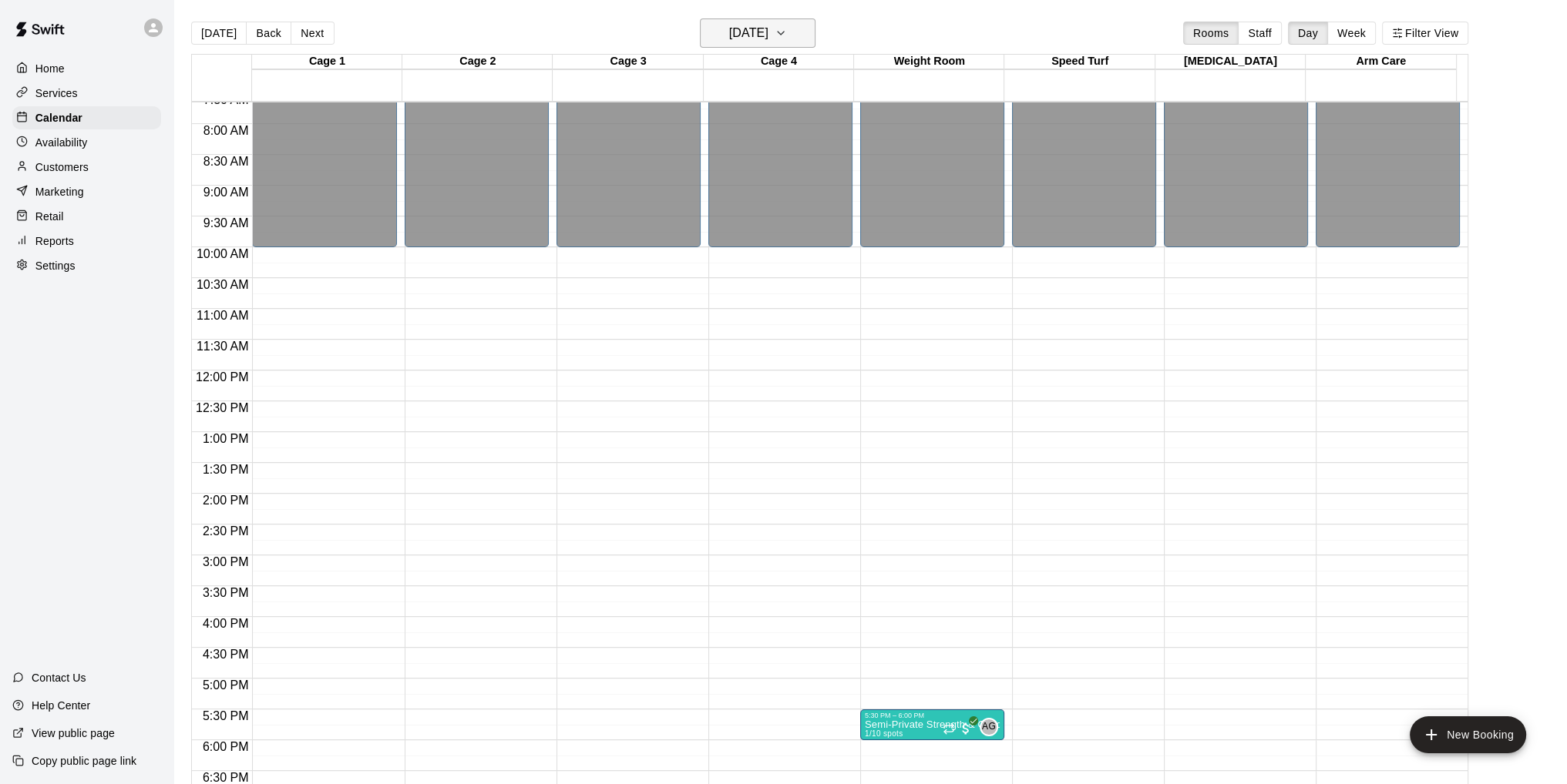
click at [816, 35] on button "[DATE]" at bounding box center [757, 33] width 116 height 30
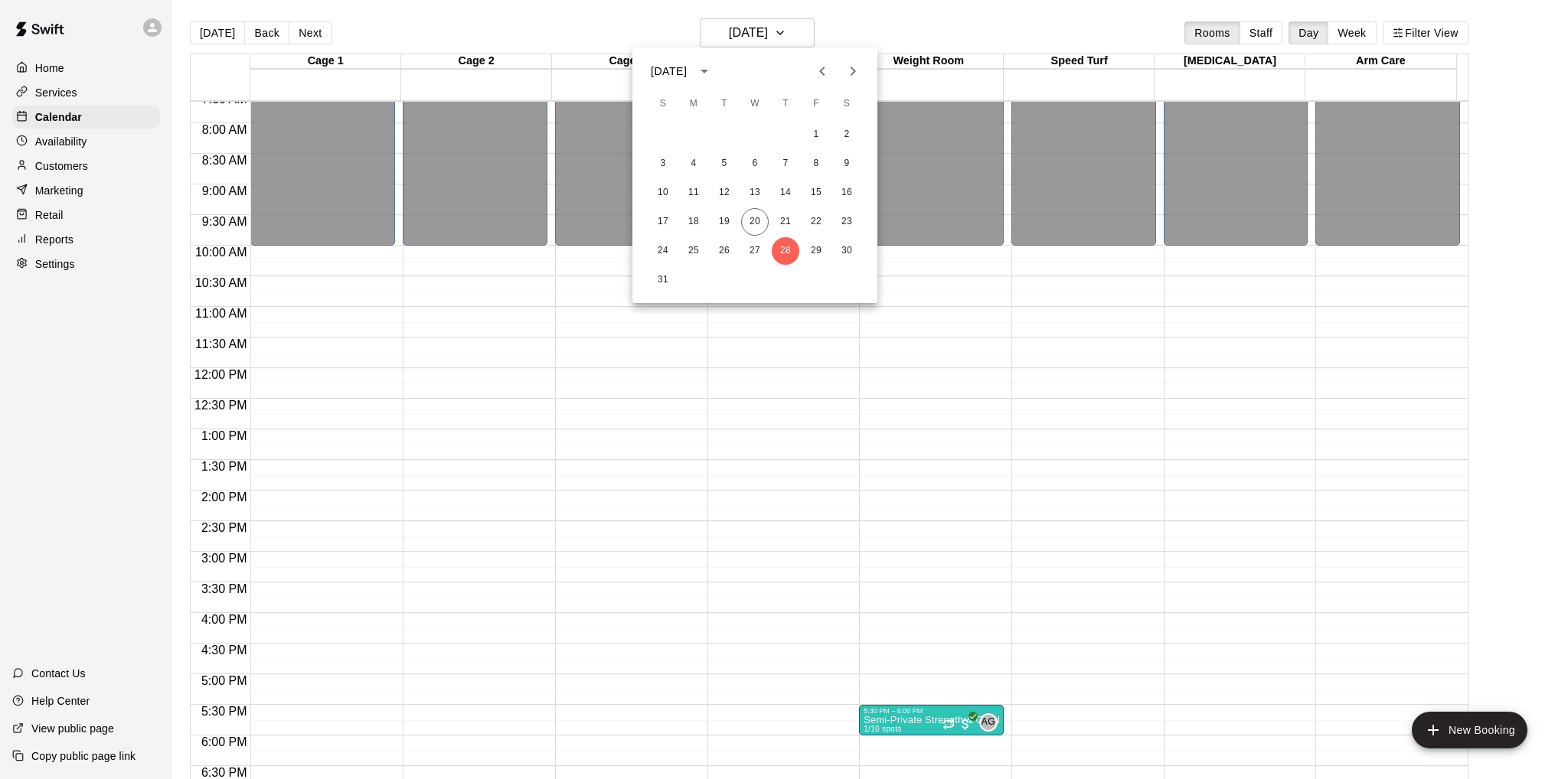
click at [850, 65] on icon "Next month" at bounding box center [853, 71] width 18 height 18
click at [784, 129] on button "4" at bounding box center [785, 134] width 28 height 28
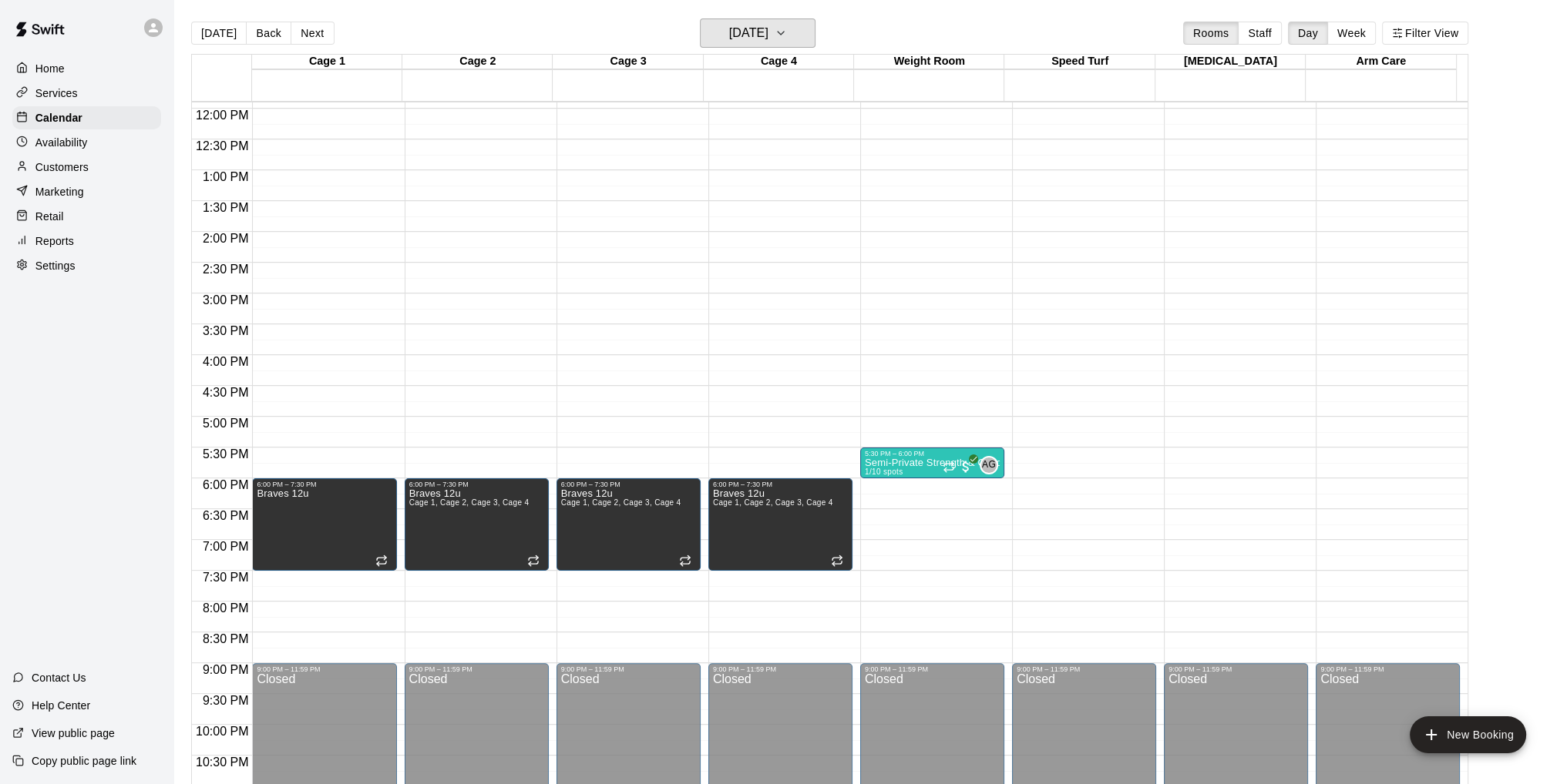
scroll to position [780, 0]
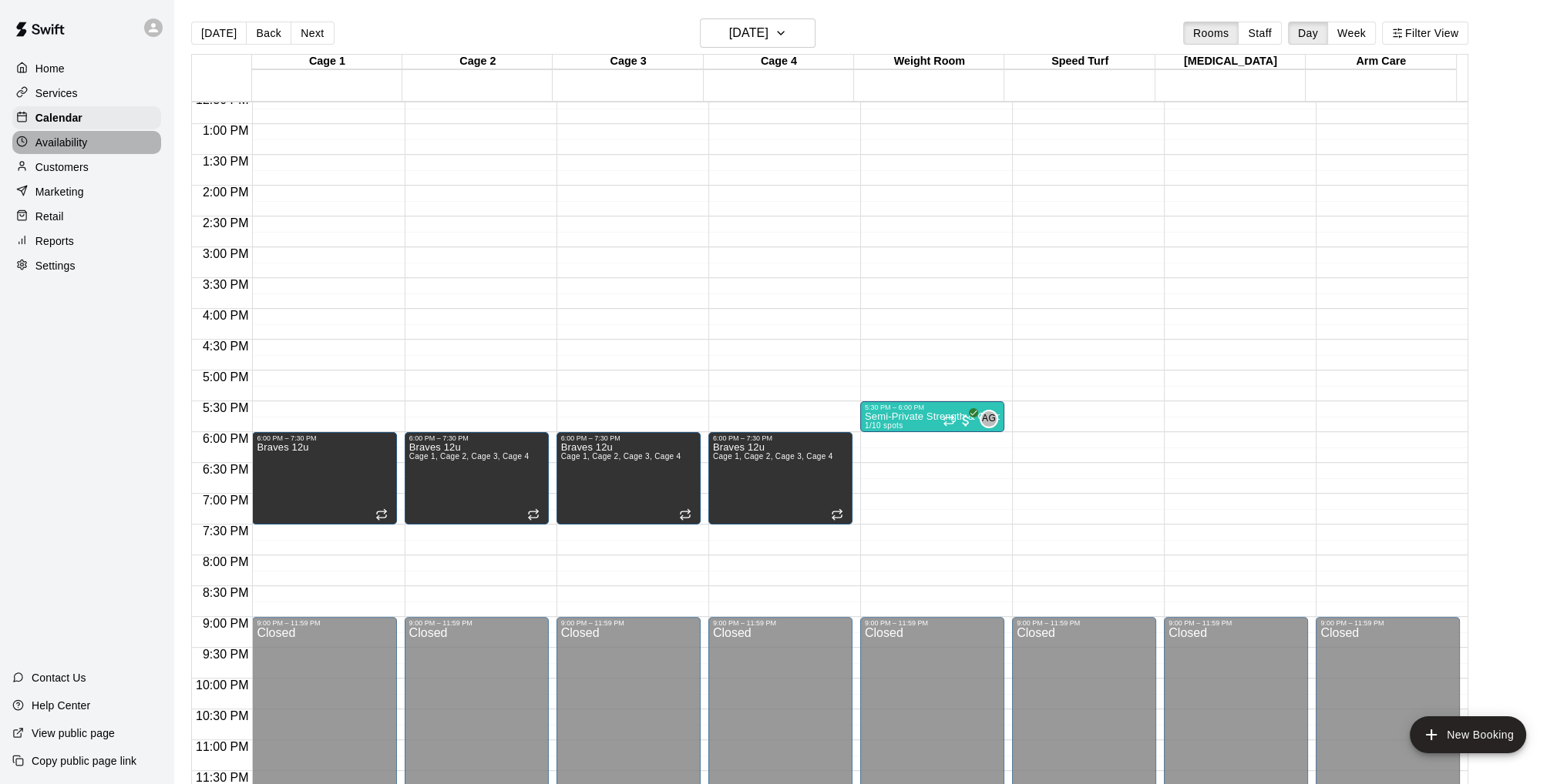
click at [62, 150] on p "Availability" at bounding box center [62, 143] width 52 height 15
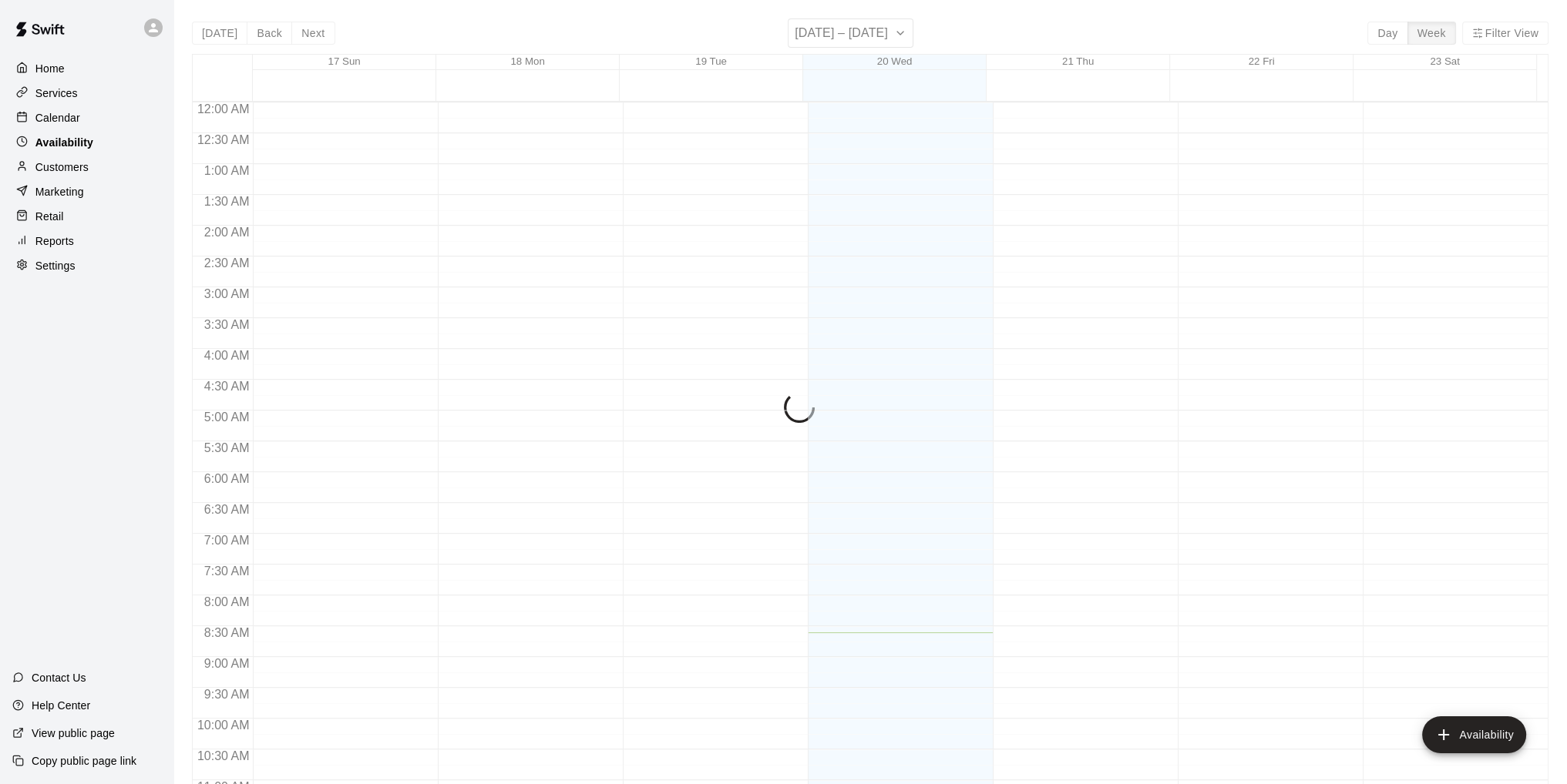
scroll to position [530, 0]
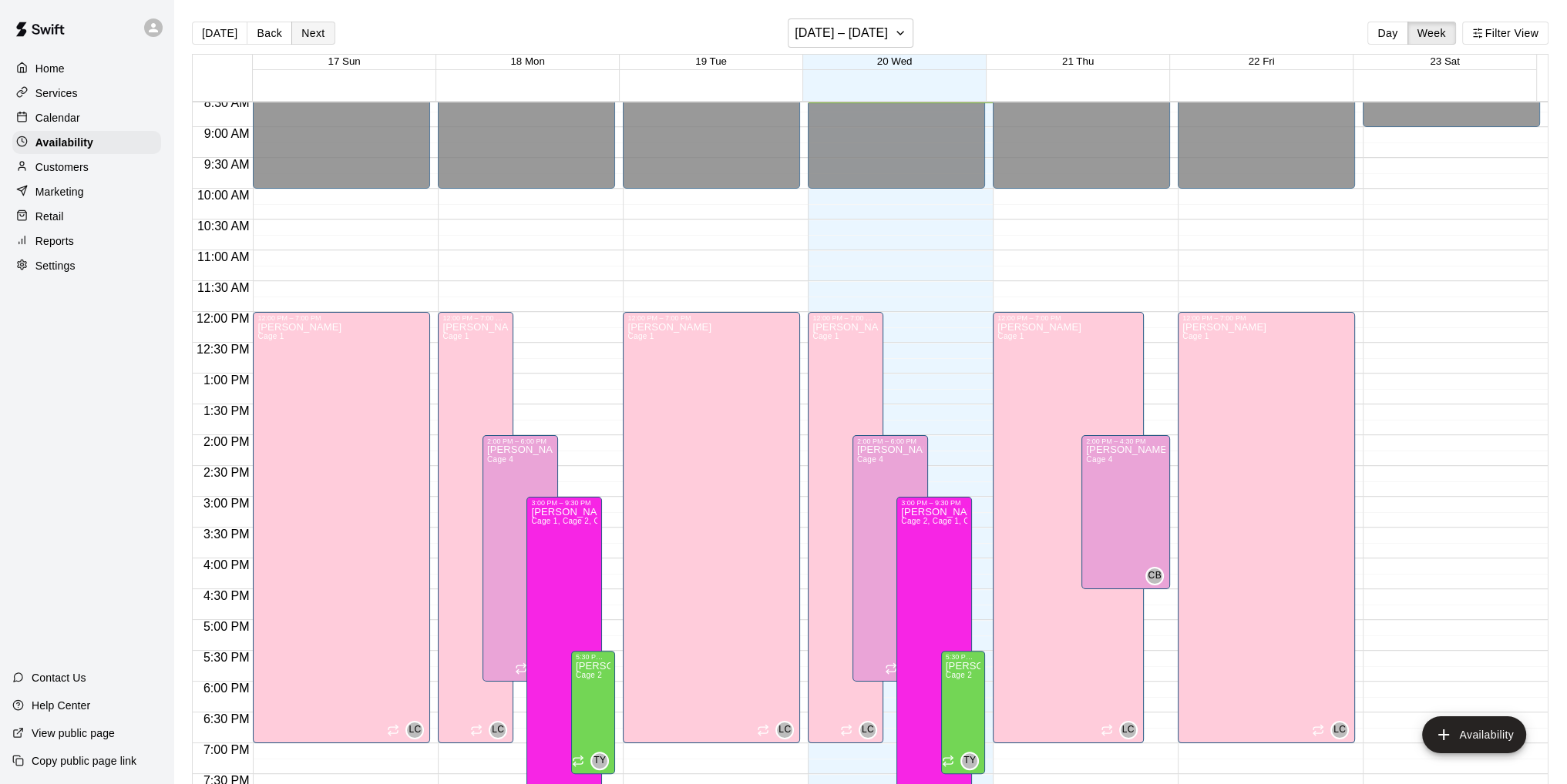
click at [303, 32] on button "Next" at bounding box center [313, 33] width 43 height 23
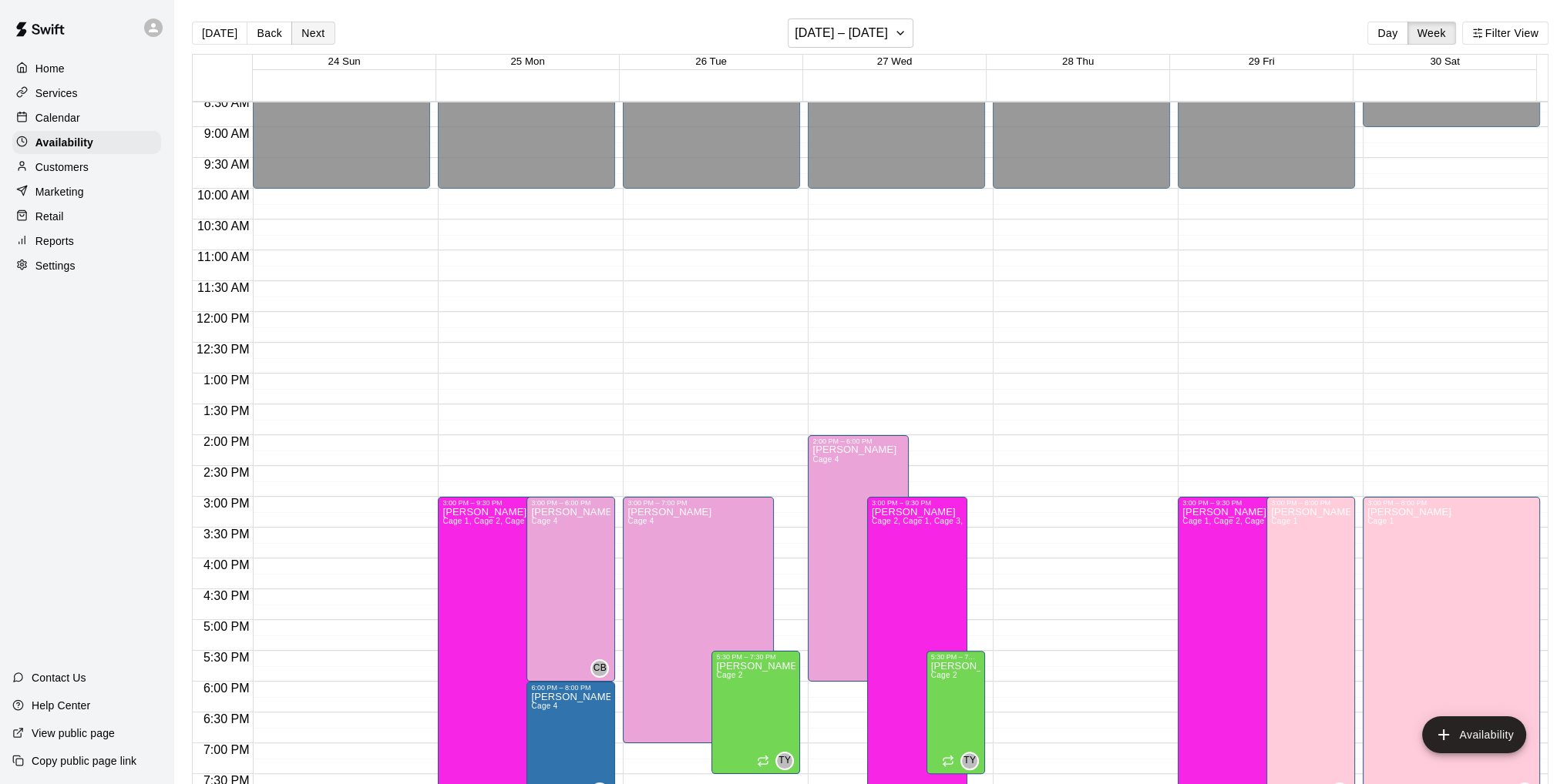
click at [314, 35] on button "Next" at bounding box center [313, 33] width 43 height 23
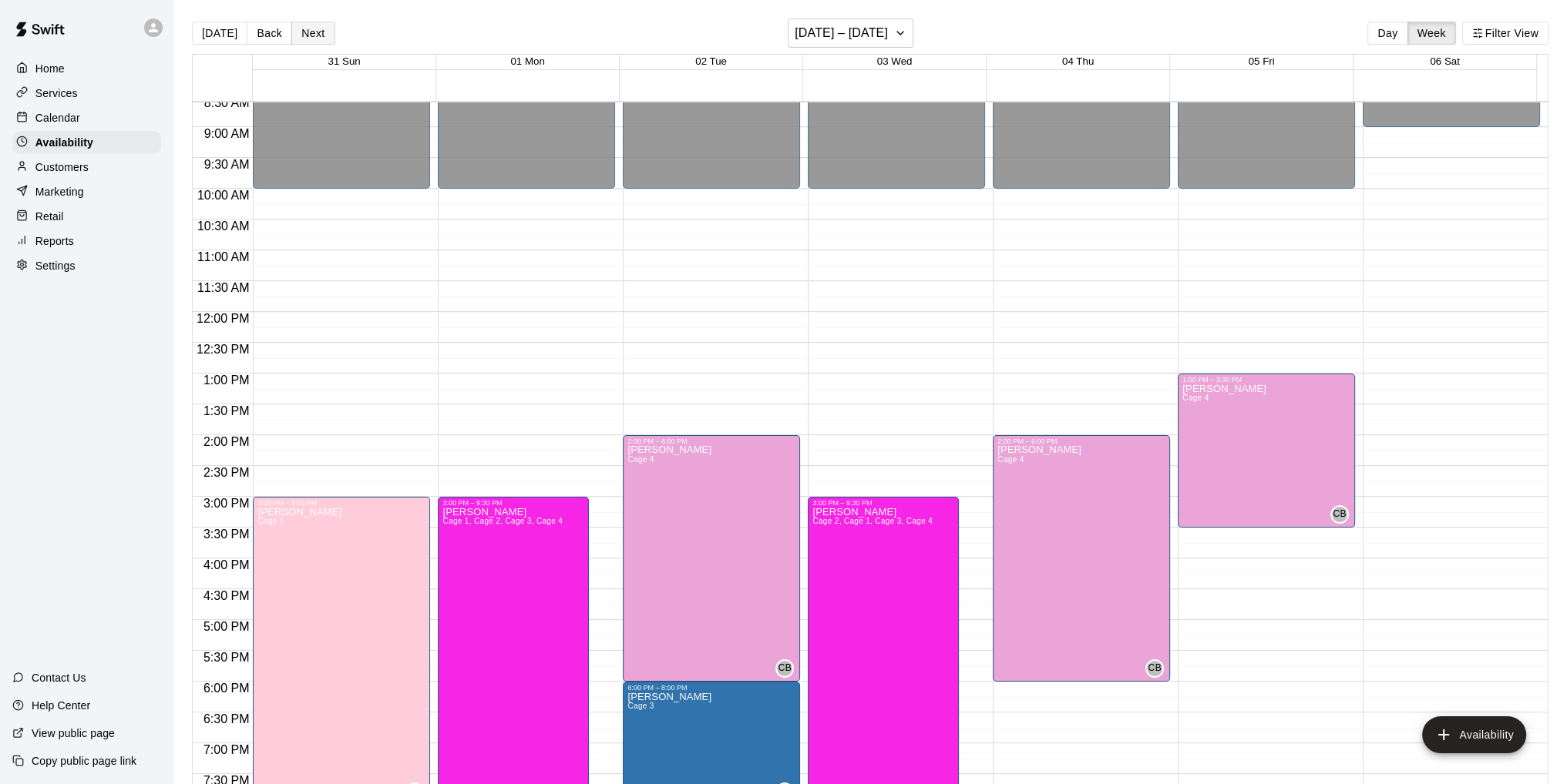
click at [314, 31] on button "Next" at bounding box center [313, 33] width 43 height 23
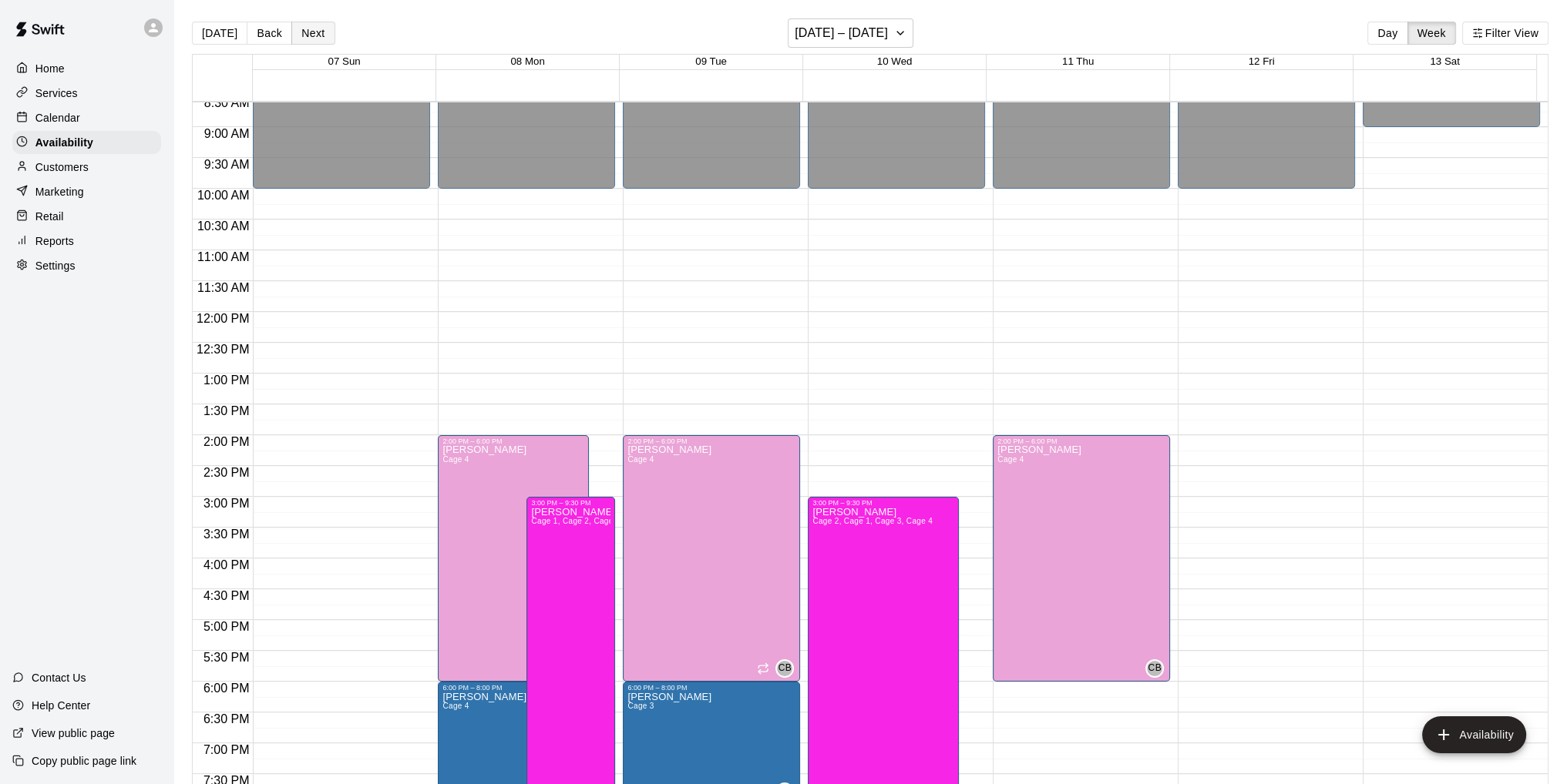
click at [298, 30] on button "Next" at bounding box center [313, 33] width 43 height 23
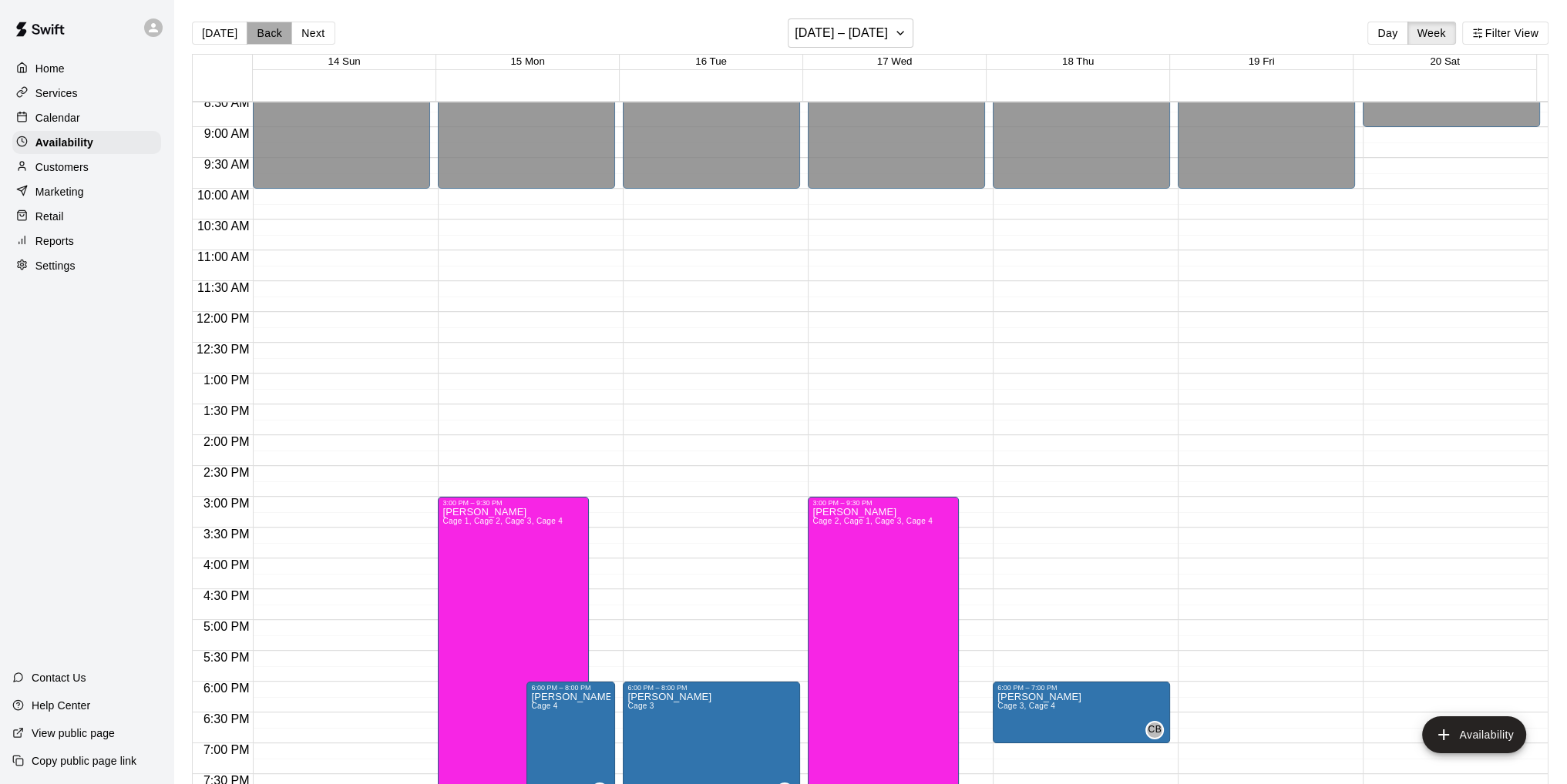
click at [256, 35] on button "Back" at bounding box center [270, 33] width 46 height 23
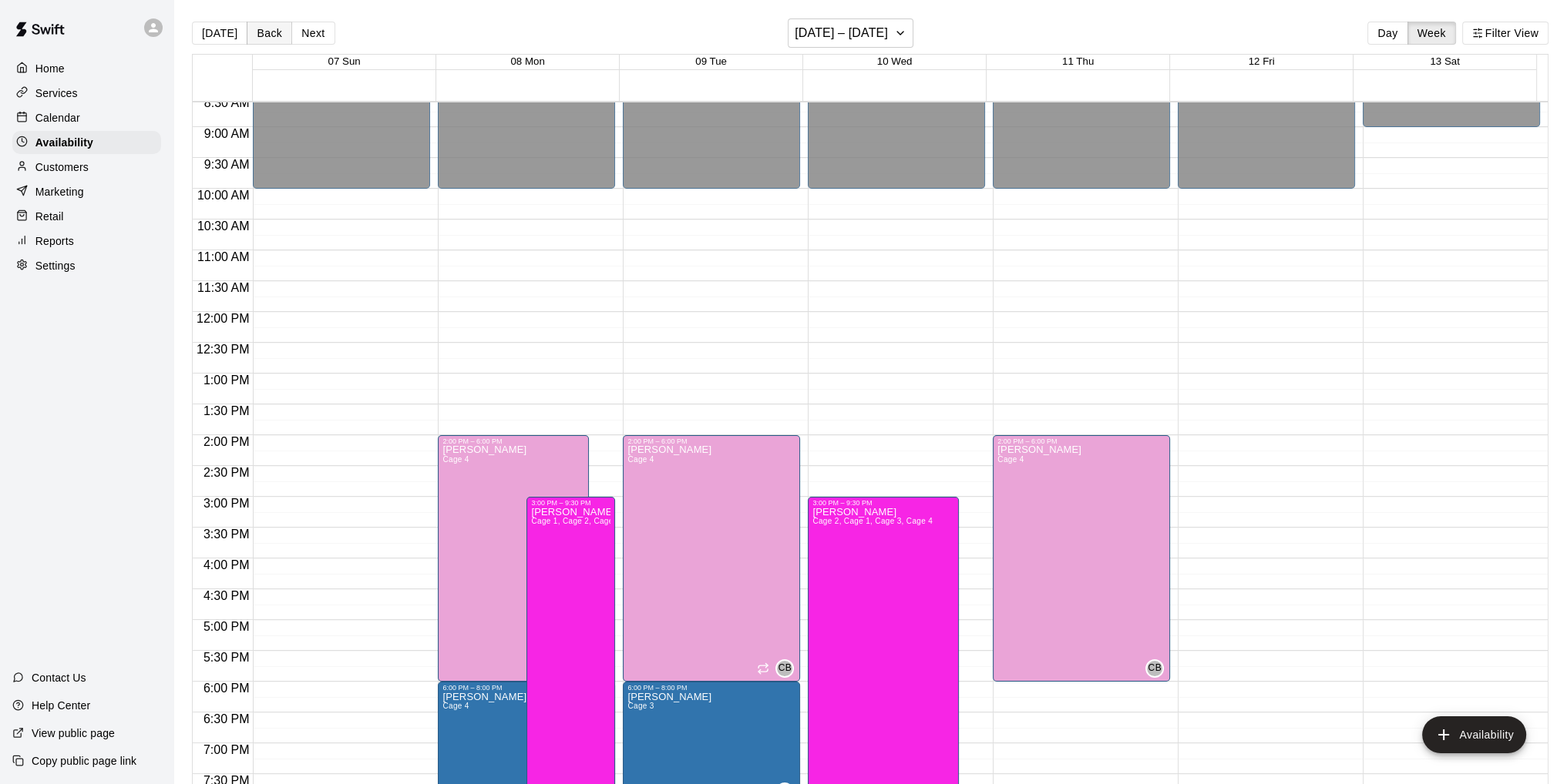
click at [256, 35] on button "Back" at bounding box center [270, 33] width 46 height 23
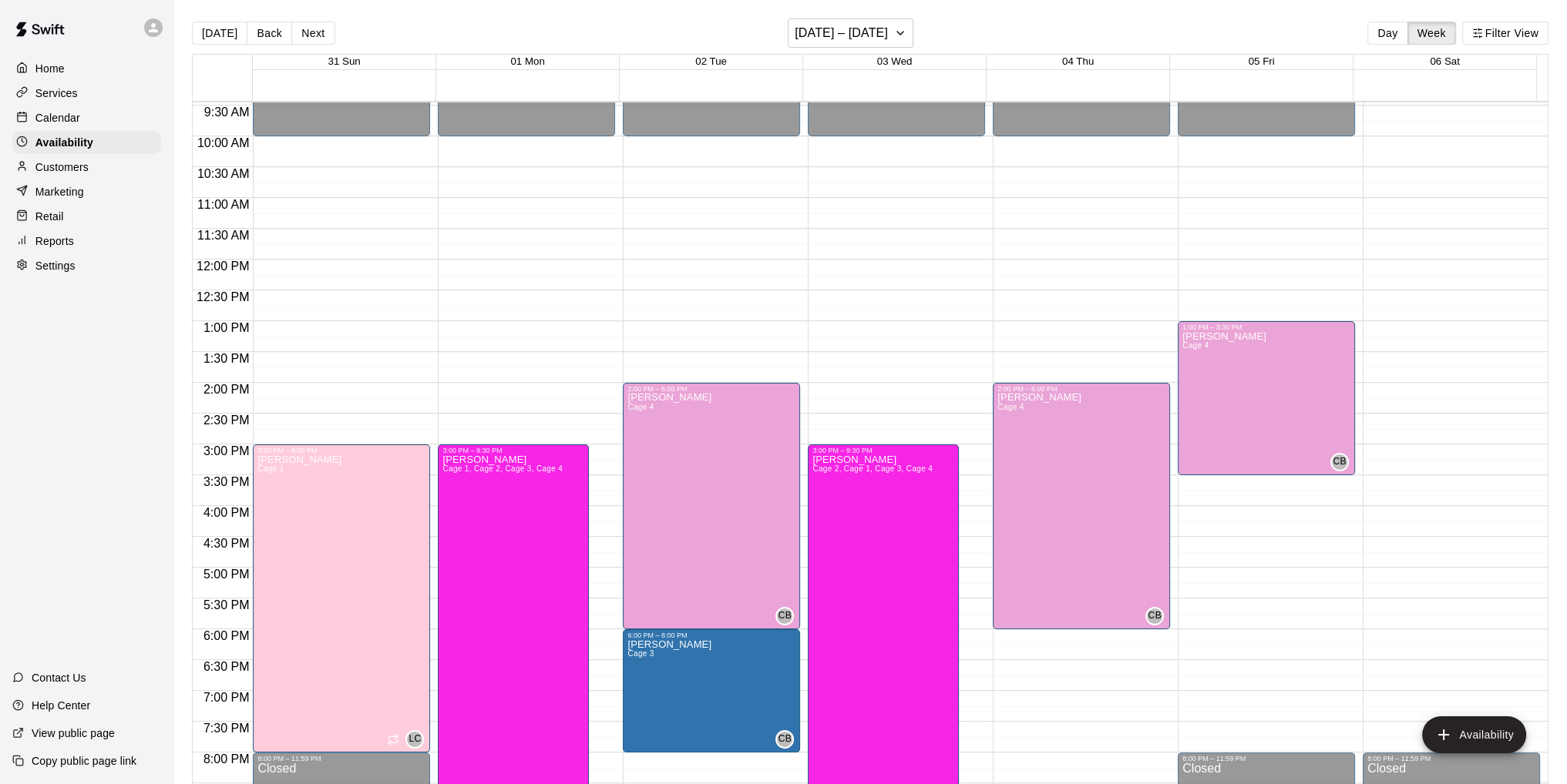
scroll to position [607, 0]
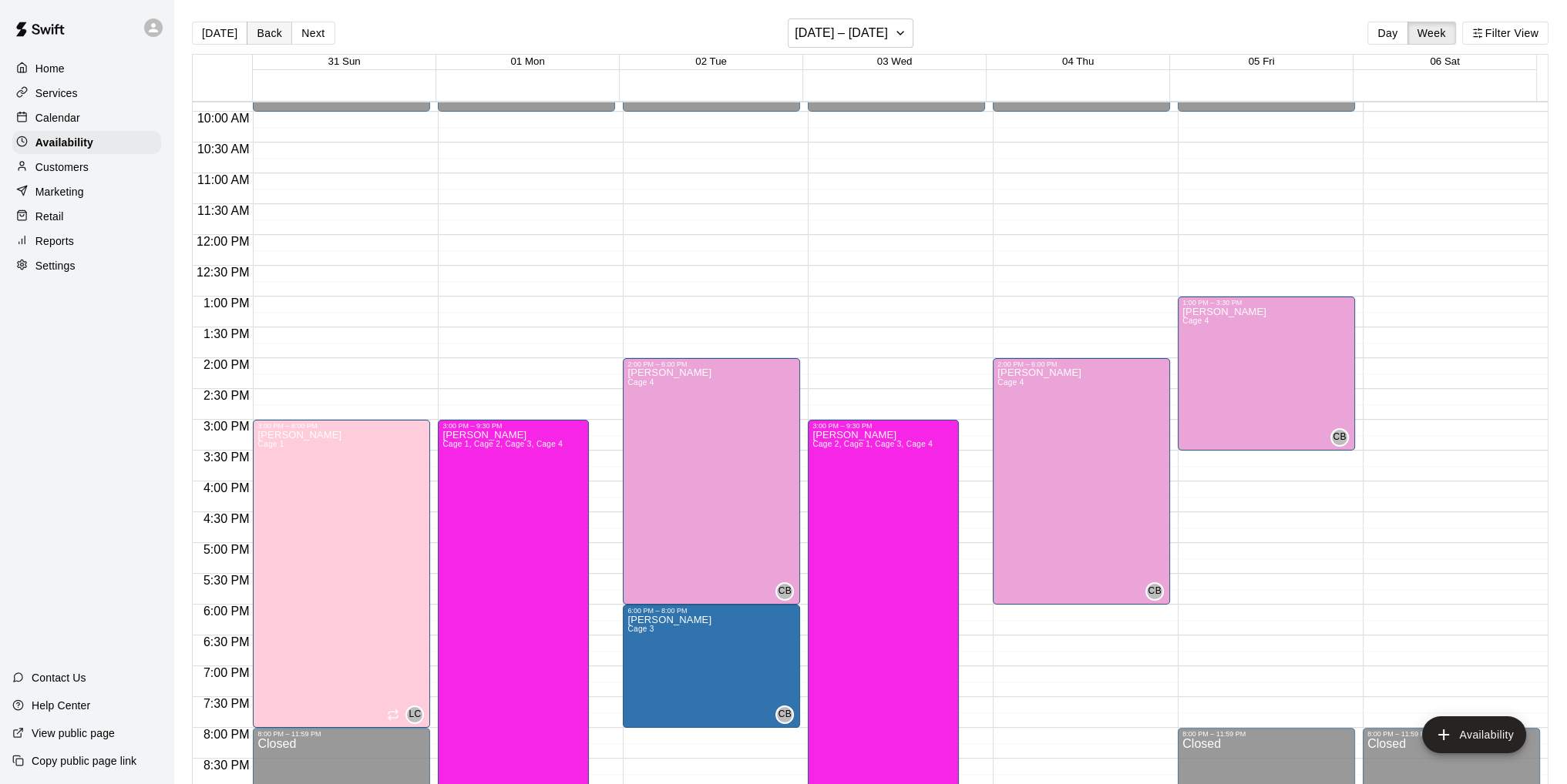
click at [261, 35] on button "Back" at bounding box center [270, 33] width 46 height 23
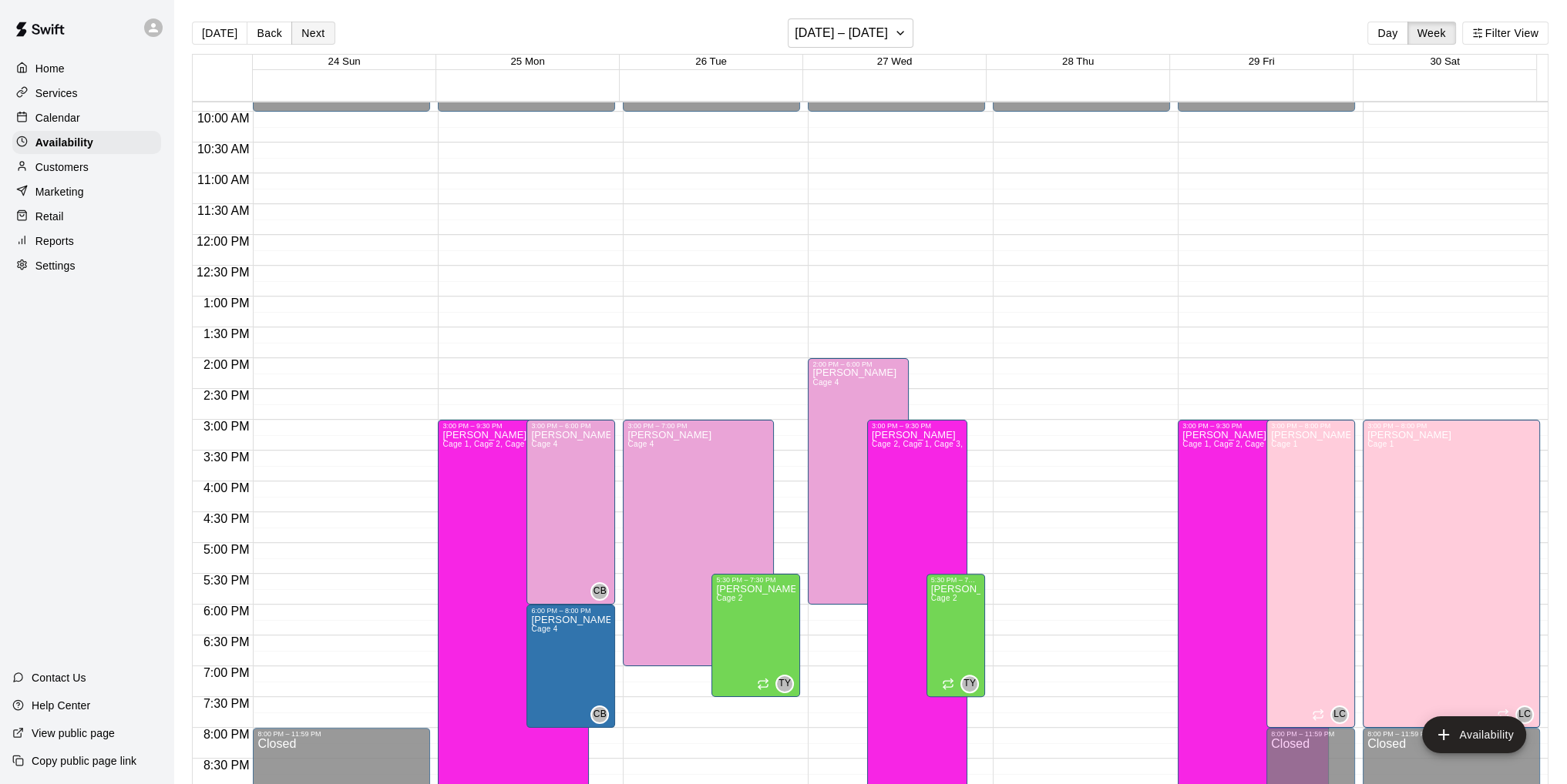
click at [314, 28] on button "Next" at bounding box center [313, 33] width 43 height 23
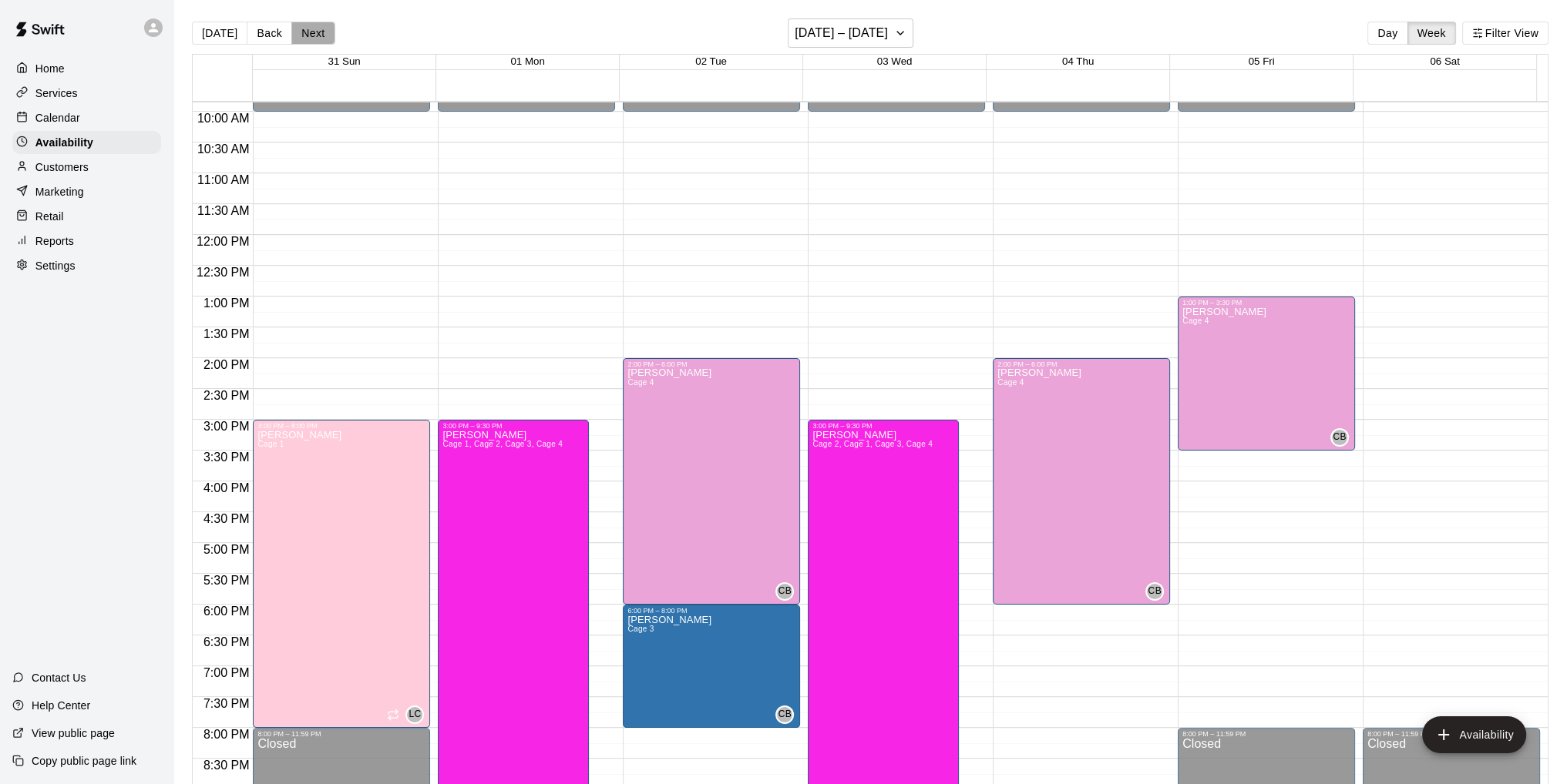
click at [314, 30] on button "Next" at bounding box center [313, 33] width 43 height 23
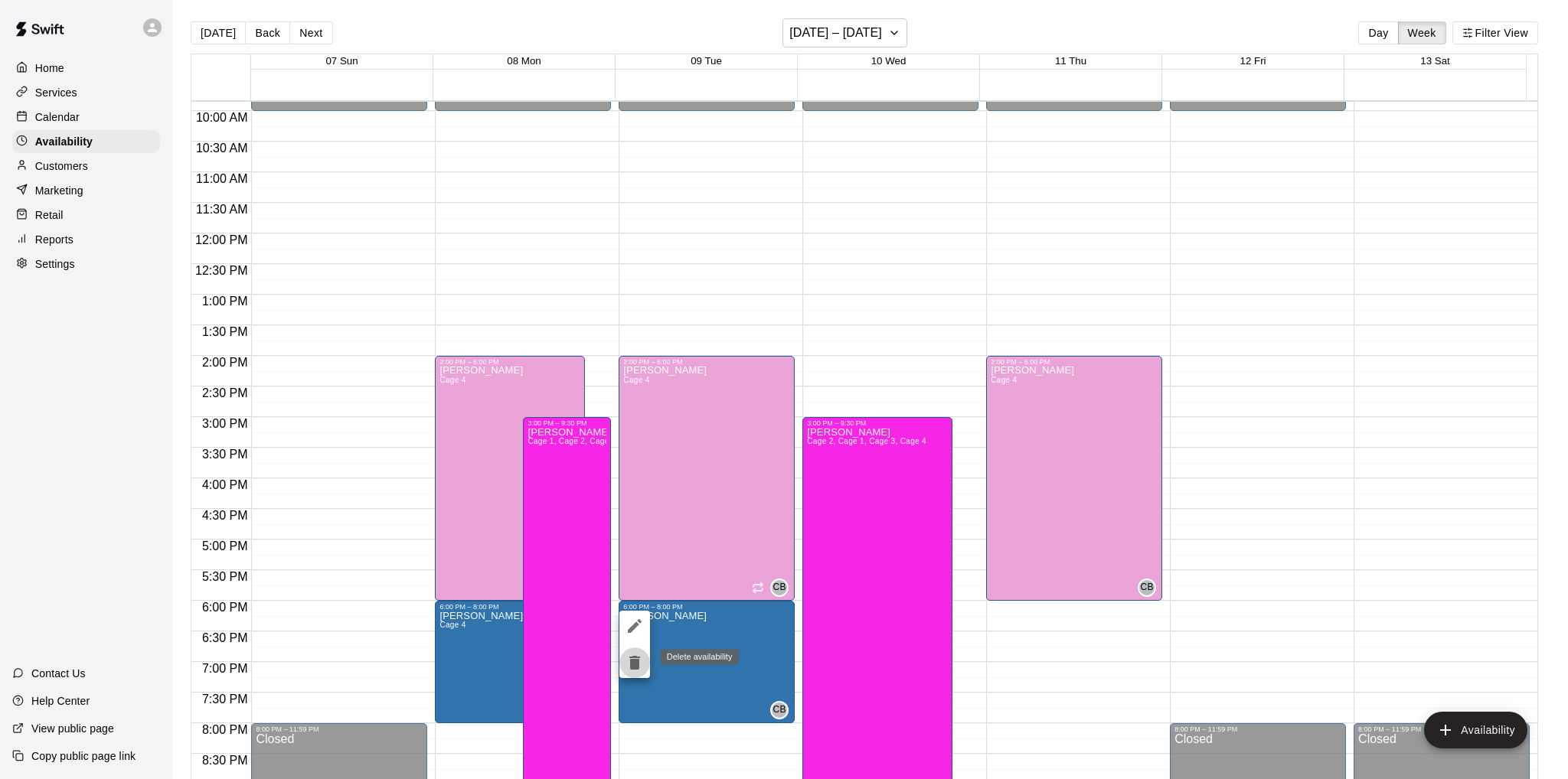
click at [626, 662] on icon "delete" at bounding box center [635, 663] width 18 height 18
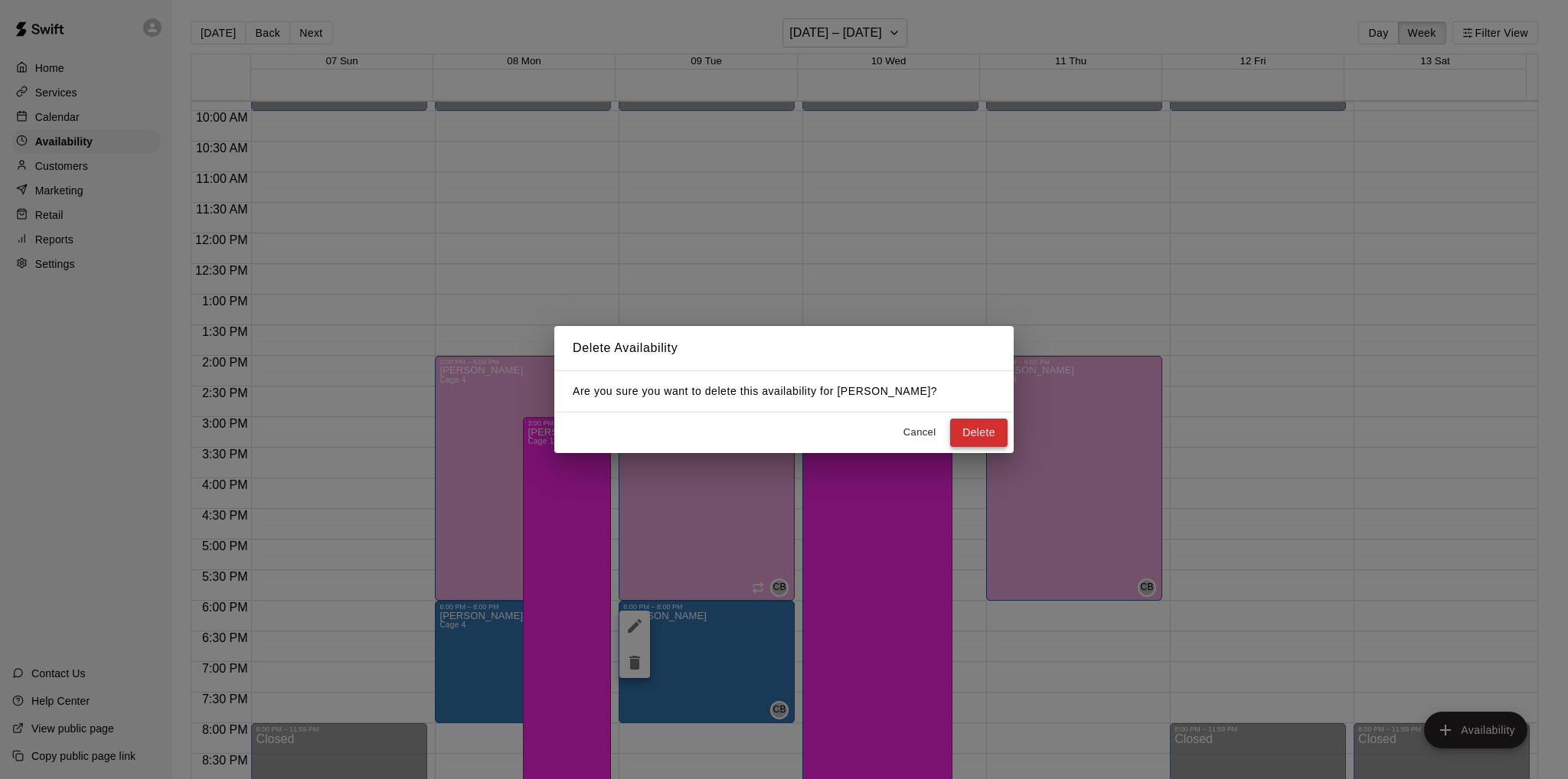
click at [972, 436] on button "Delete" at bounding box center [979, 433] width 57 height 29
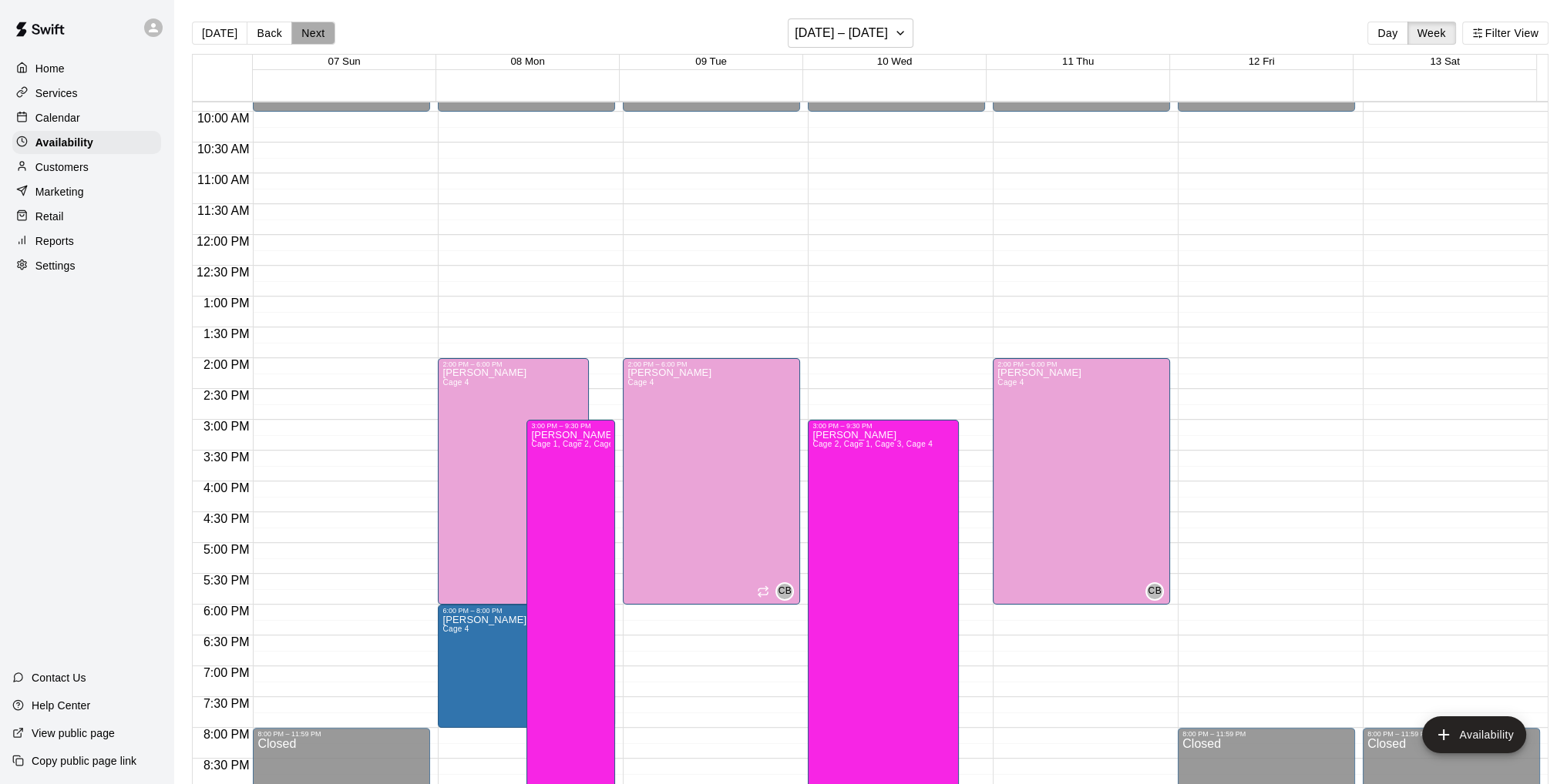
click at [308, 34] on button "Next" at bounding box center [313, 33] width 43 height 23
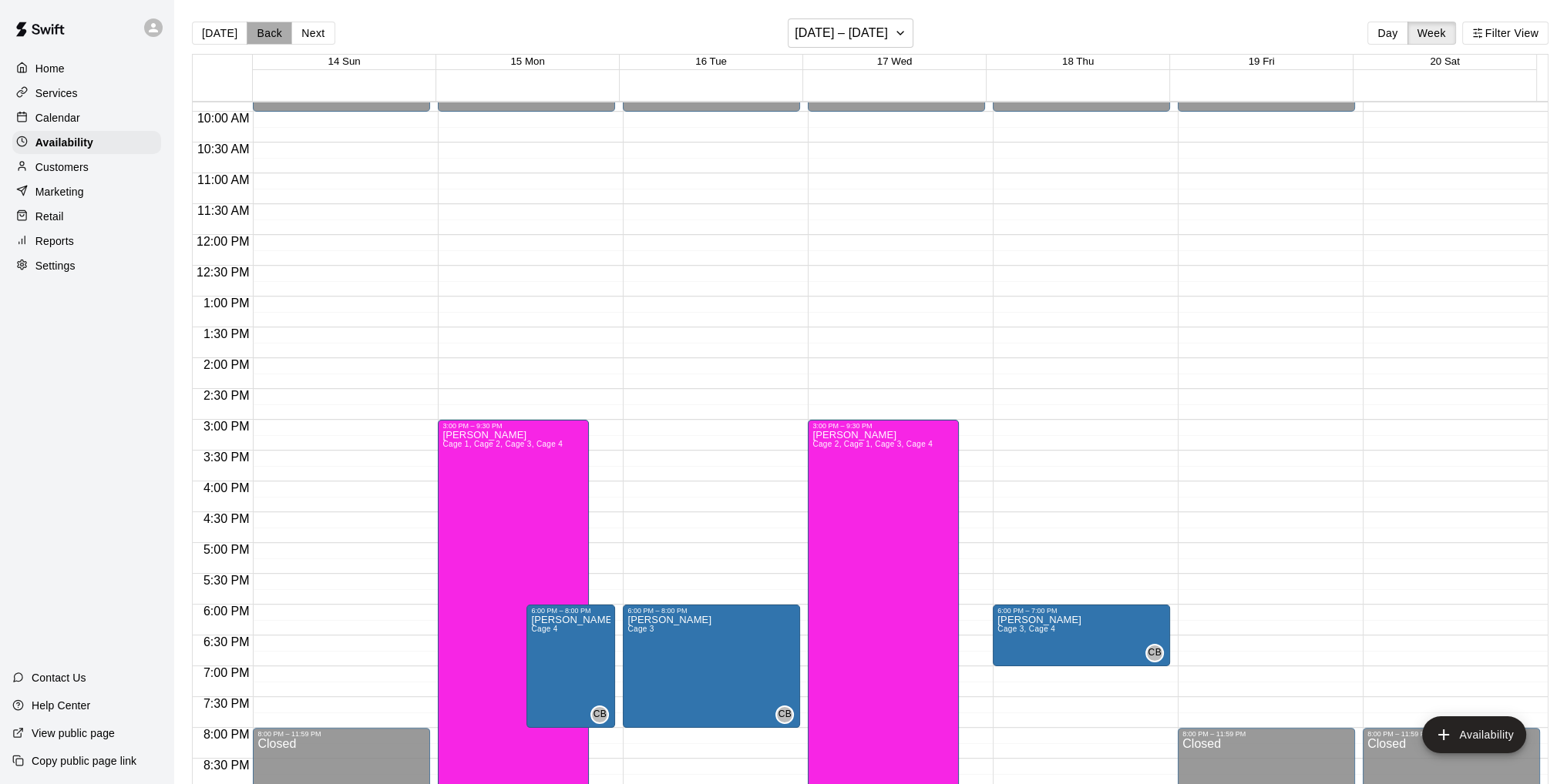
click at [267, 31] on button "Back" at bounding box center [270, 33] width 46 height 23
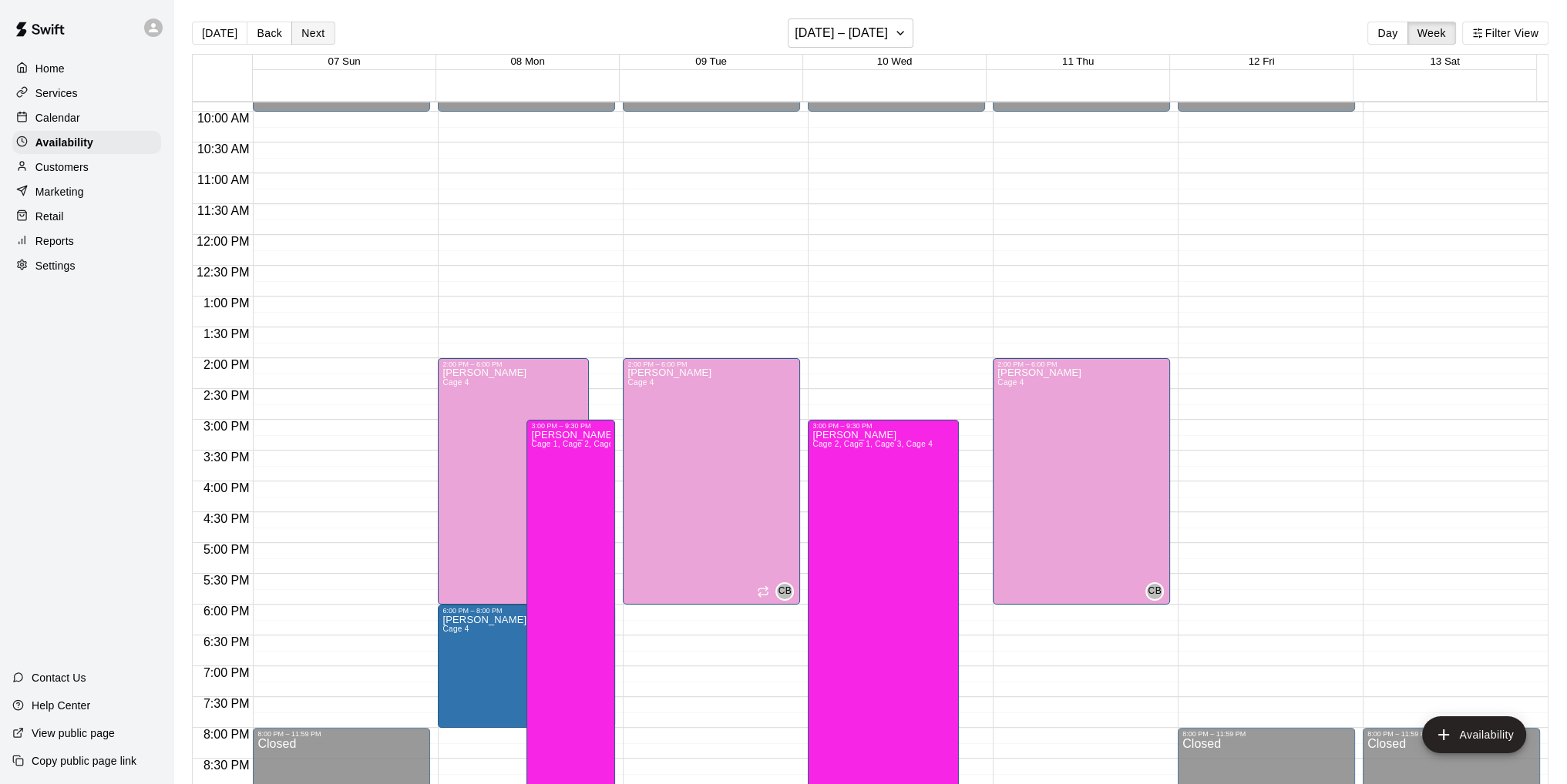
click at [301, 31] on button "Next" at bounding box center [313, 33] width 43 height 23
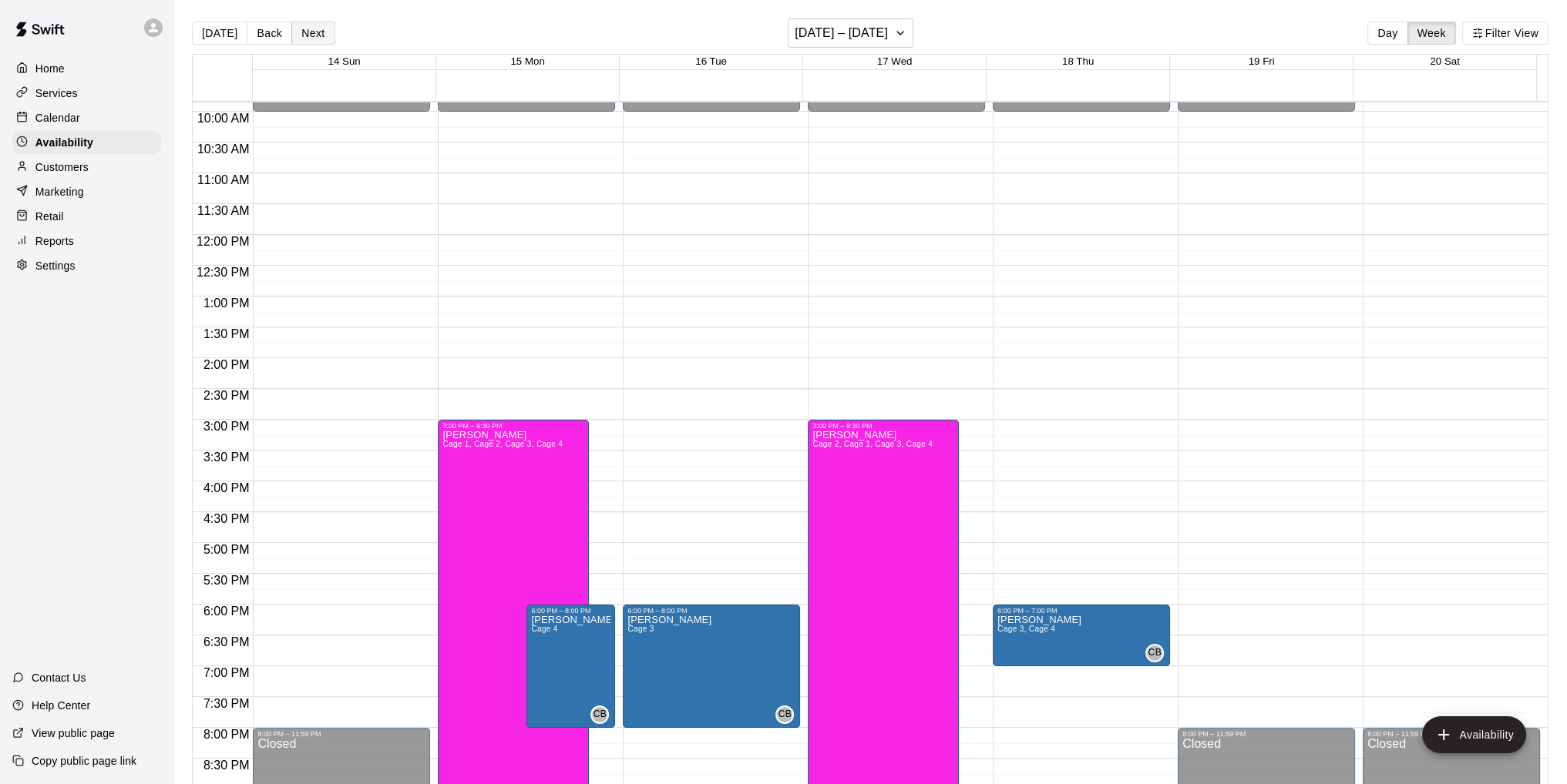
click at [311, 31] on button "Next" at bounding box center [313, 33] width 43 height 23
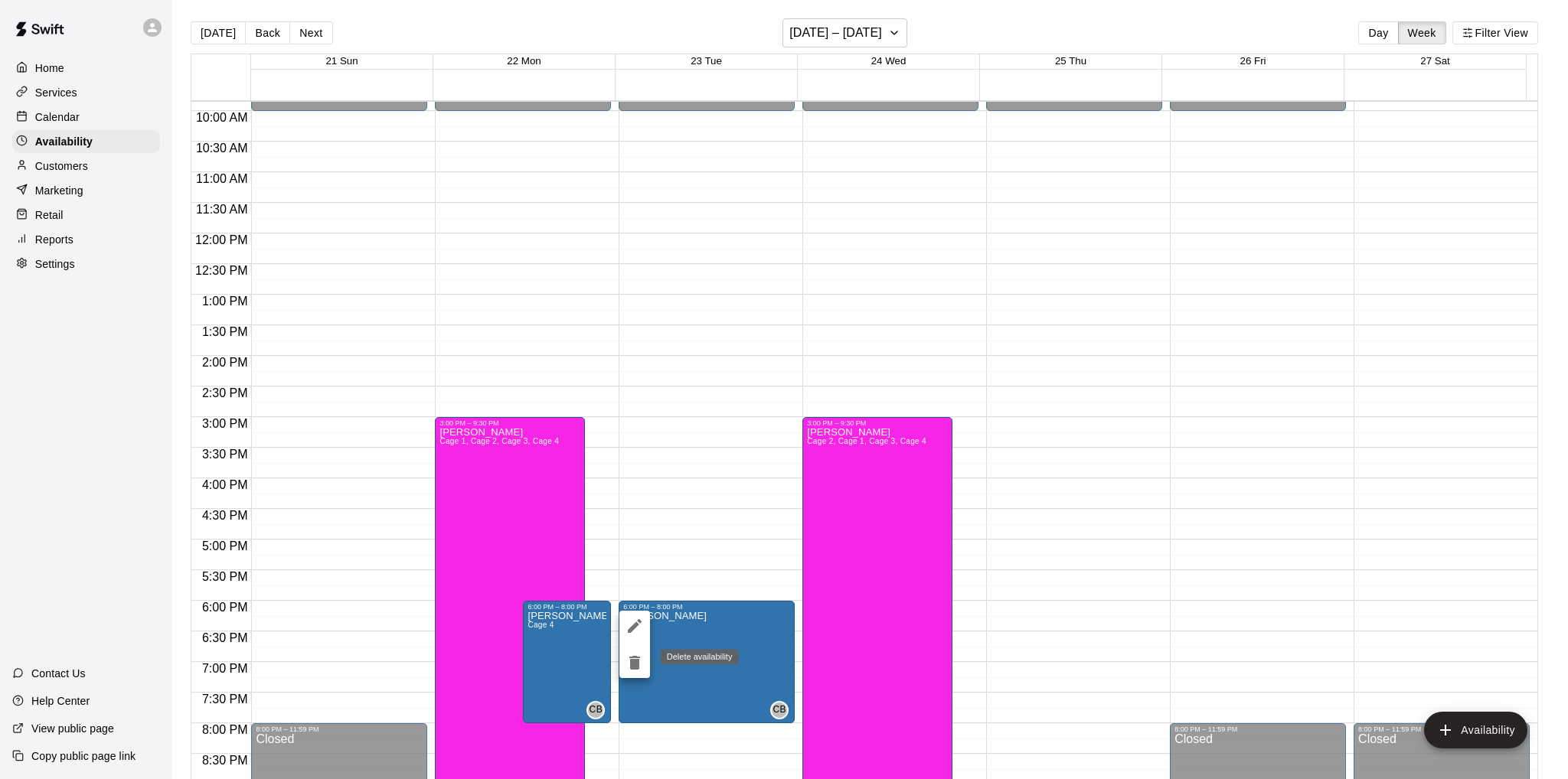
click at [631, 661] on icon "delete" at bounding box center [635, 662] width 11 height 13
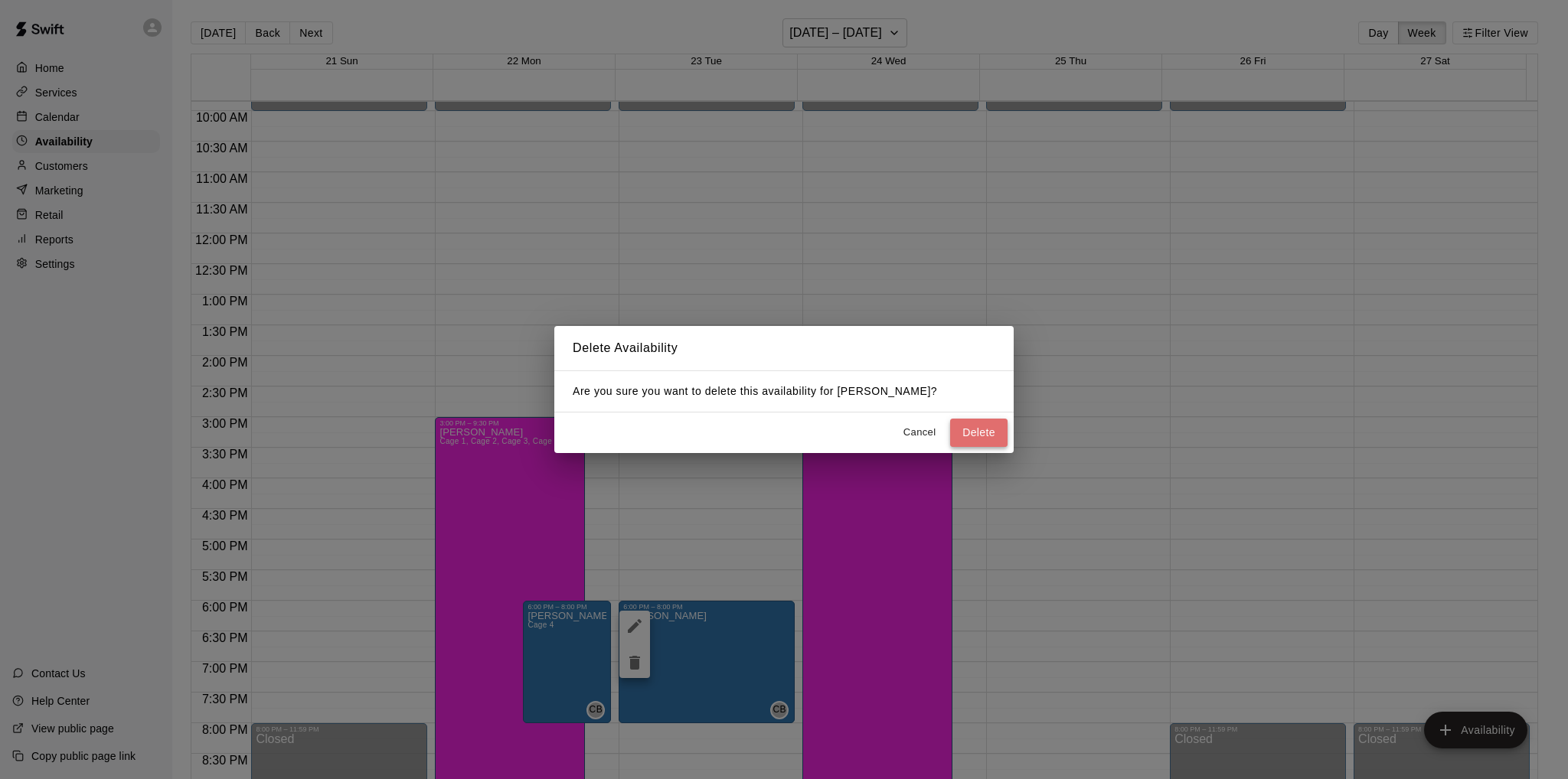
click at [964, 429] on button "Delete" at bounding box center [979, 433] width 57 height 29
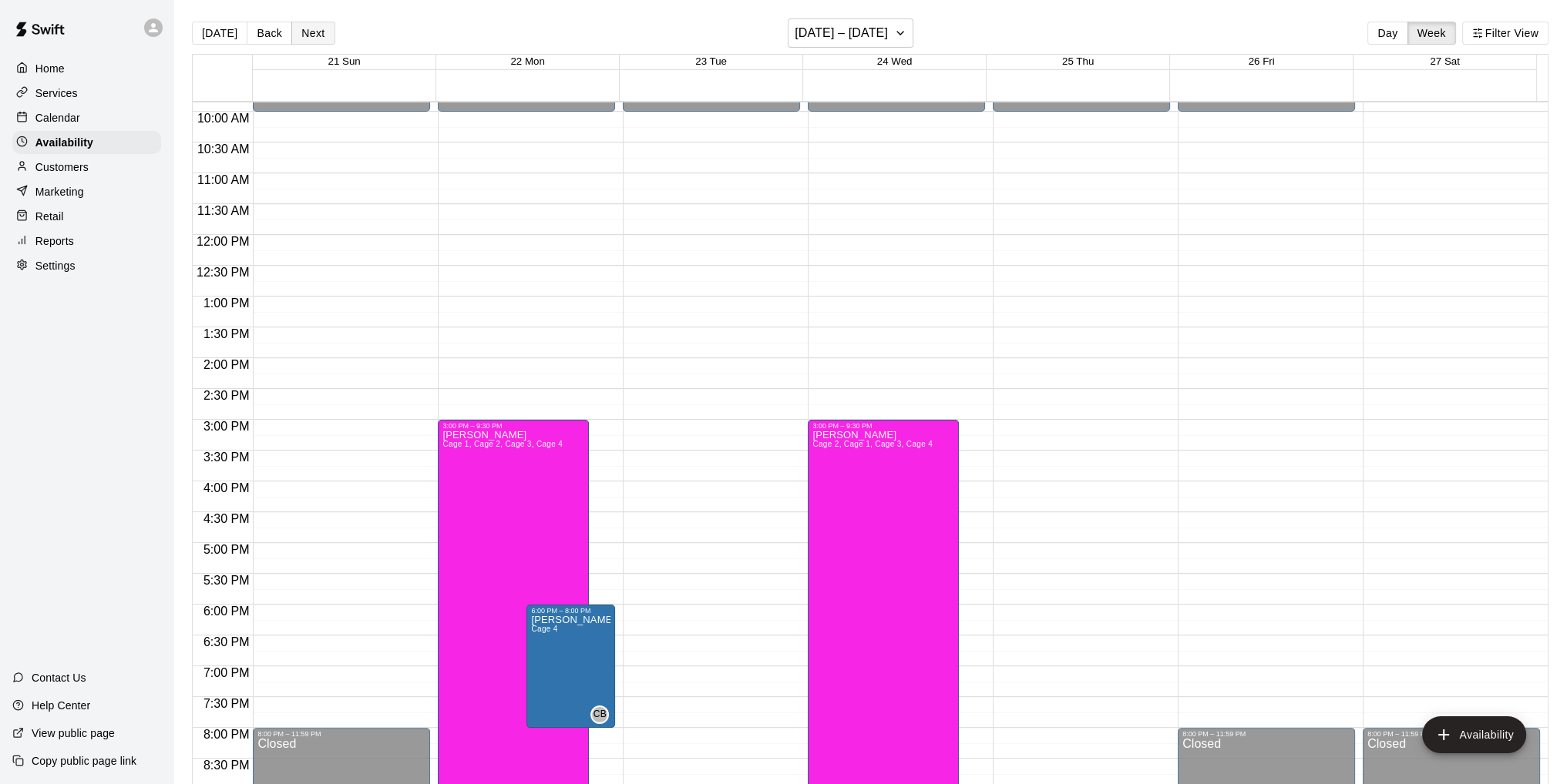
click at [303, 30] on button "Next" at bounding box center [313, 33] width 43 height 23
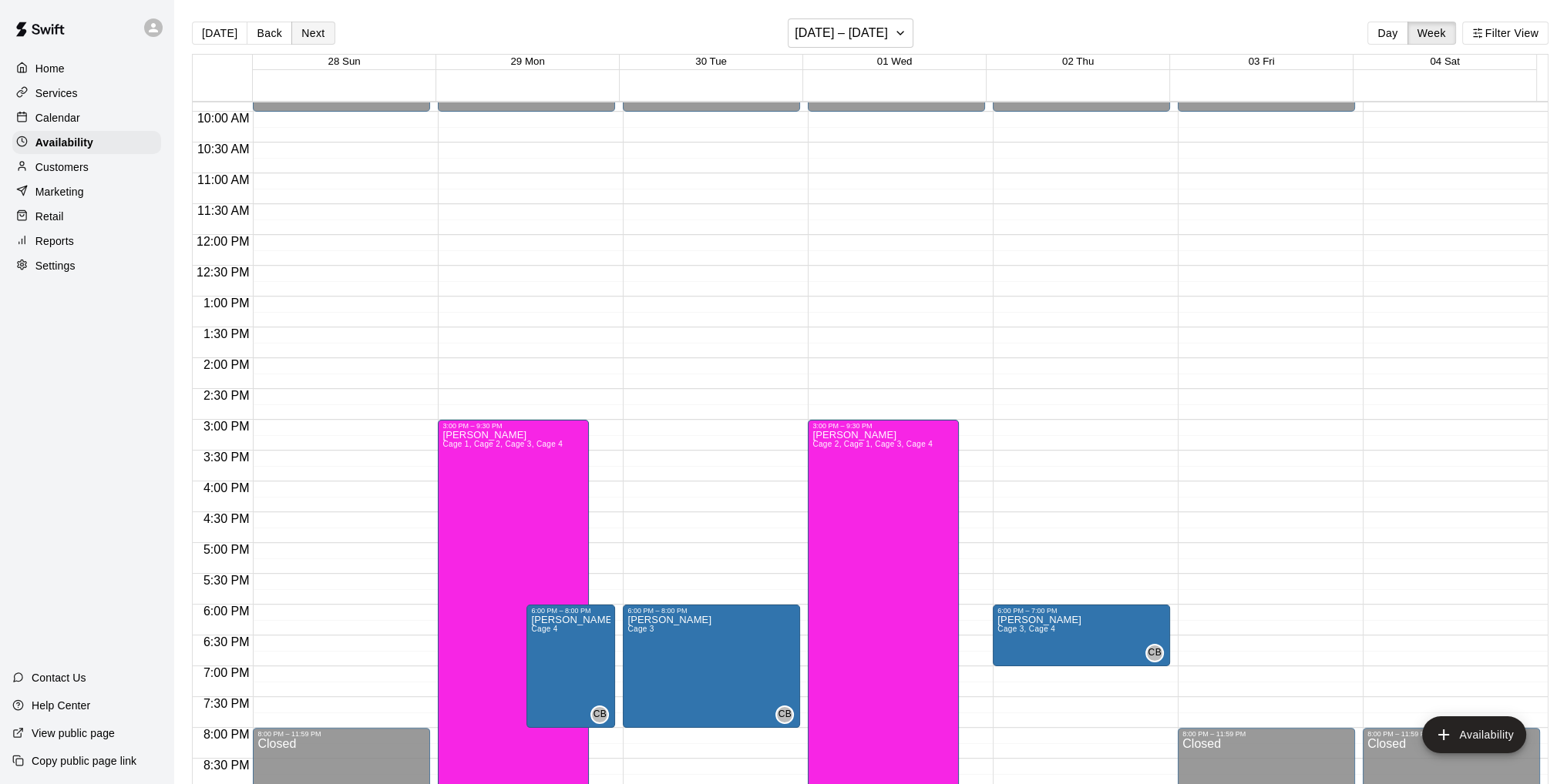
click at [302, 35] on button "Next" at bounding box center [313, 33] width 43 height 23
click at [256, 33] on button "Back" at bounding box center [270, 33] width 46 height 23
click at [308, 33] on button "Next" at bounding box center [313, 33] width 43 height 23
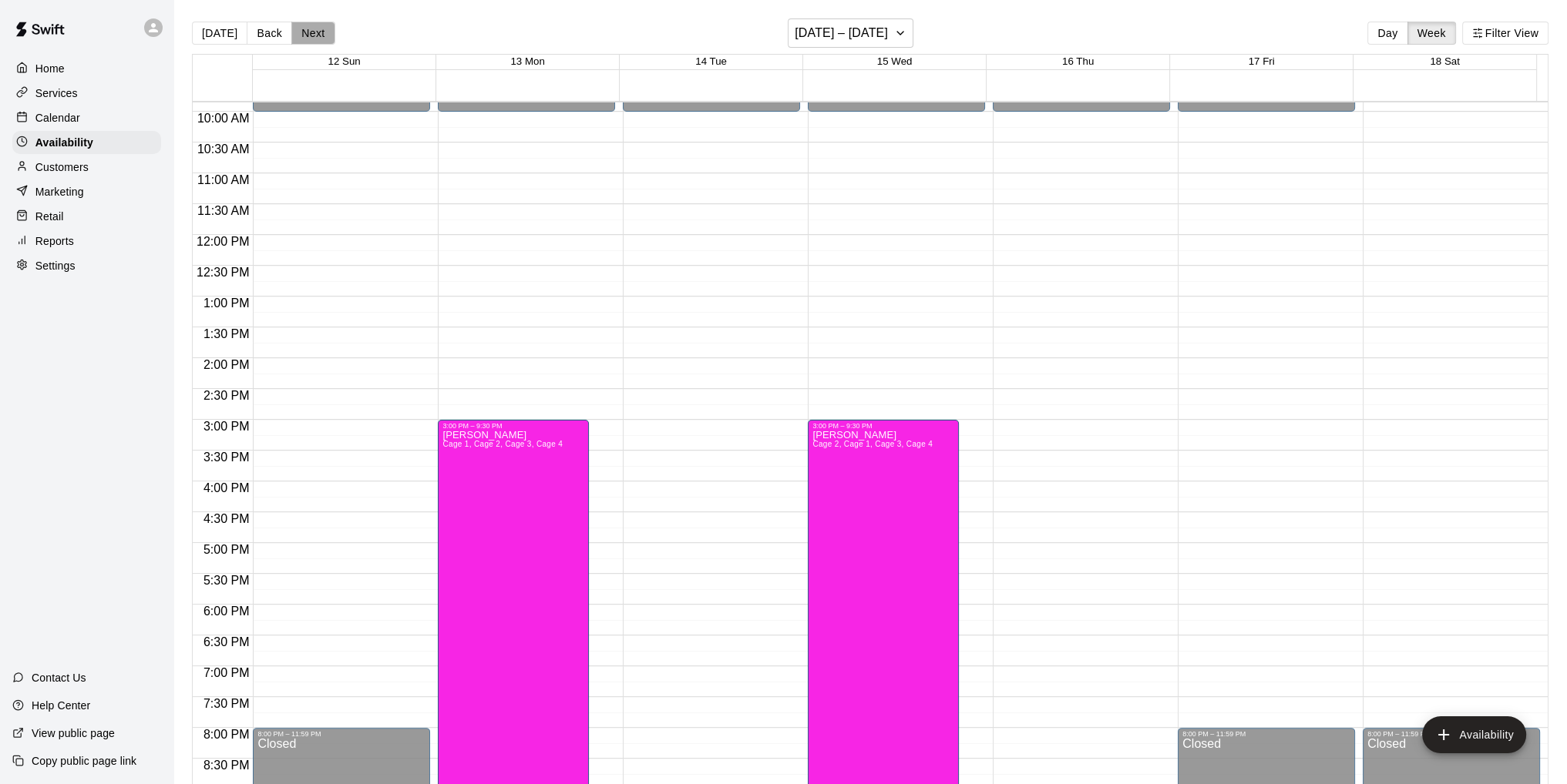
click at [308, 33] on button "Next" at bounding box center [313, 33] width 43 height 23
